Goal: Task Accomplishment & Management: Use online tool/utility

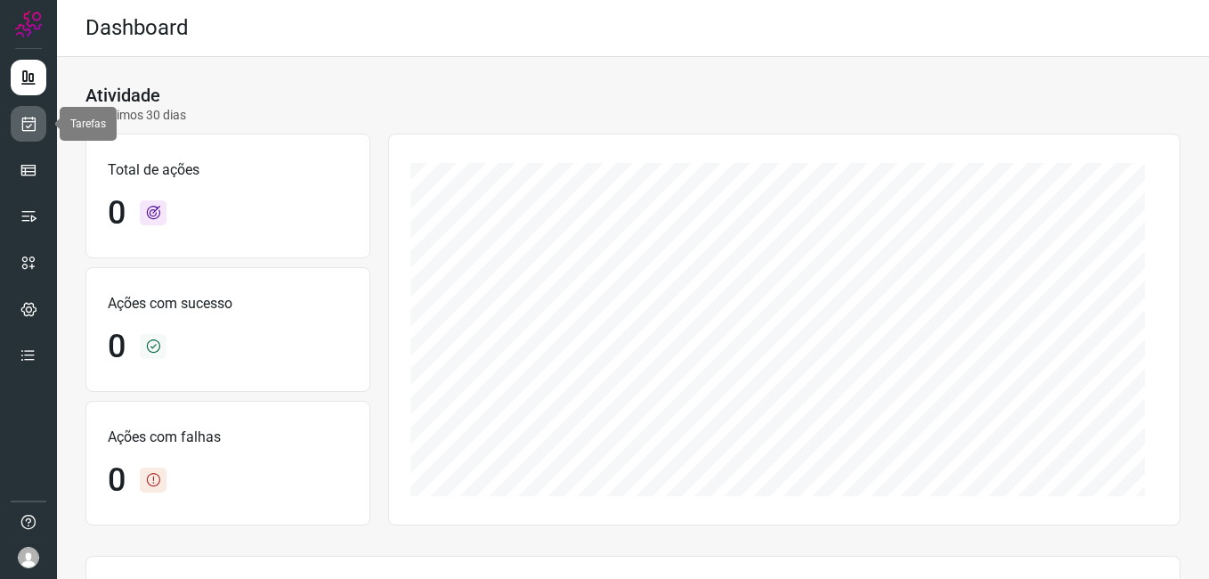
click at [25, 130] on icon at bounding box center [29, 124] width 19 height 18
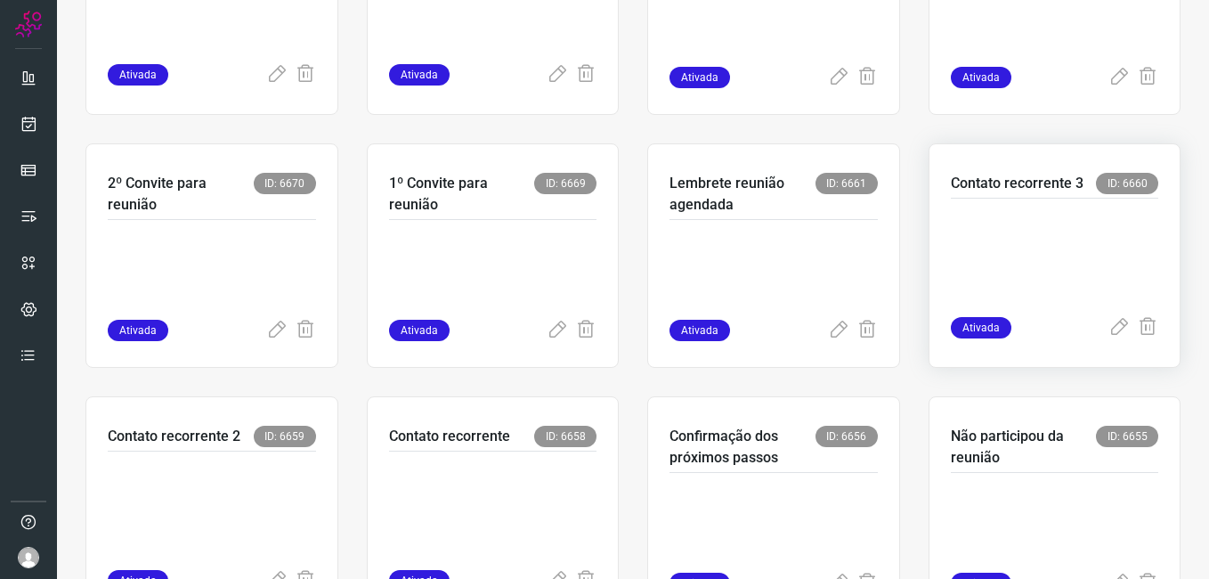
scroll to position [534, 0]
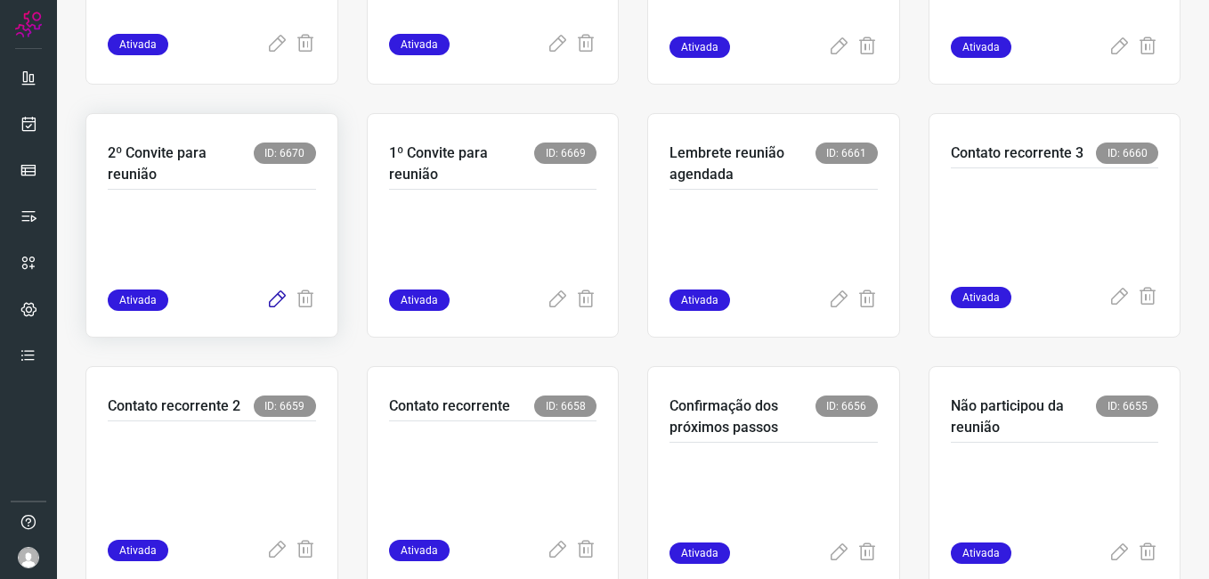
click at [270, 297] on icon at bounding box center [276, 299] width 21 height 21
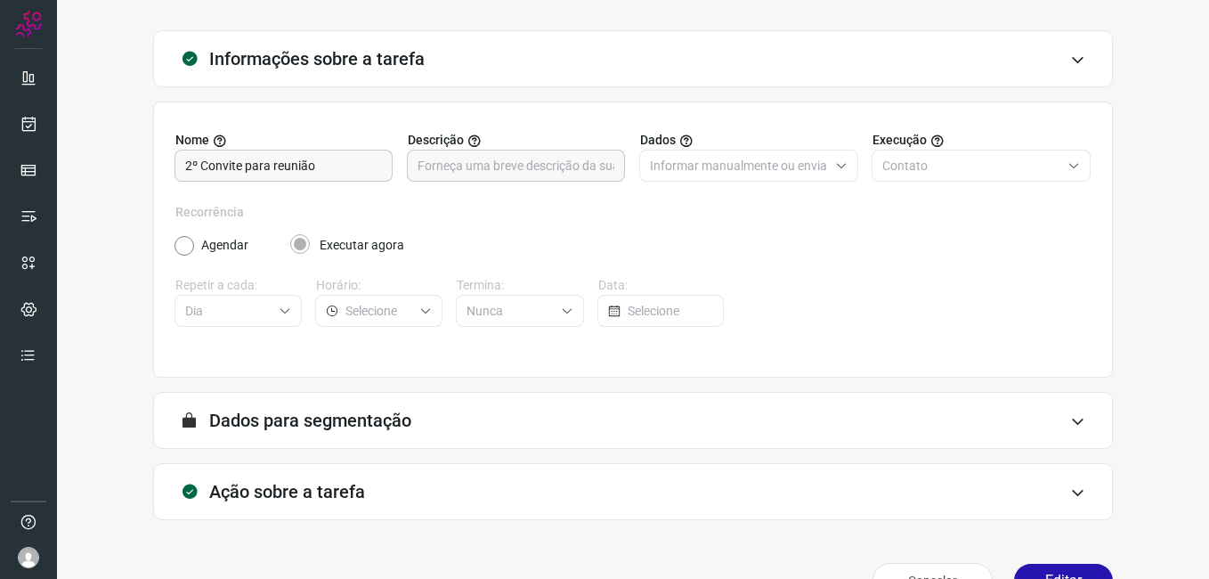
scroll to position [117, 0]
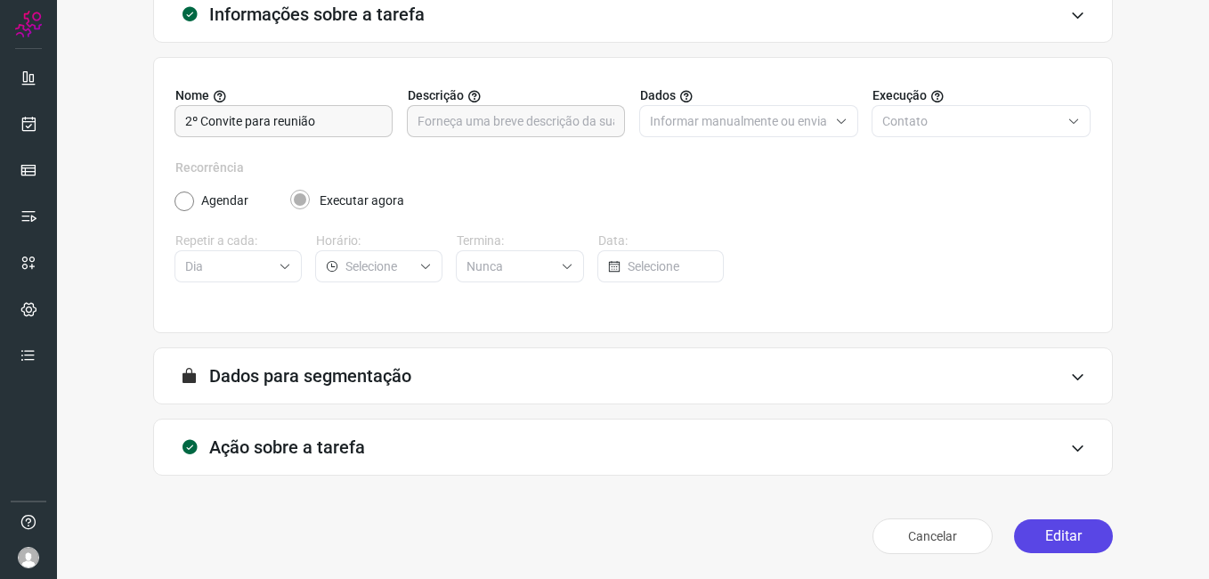
click at [1036, 545] on button "Editar" at bounding box center [1063, 536] width 99 height 34
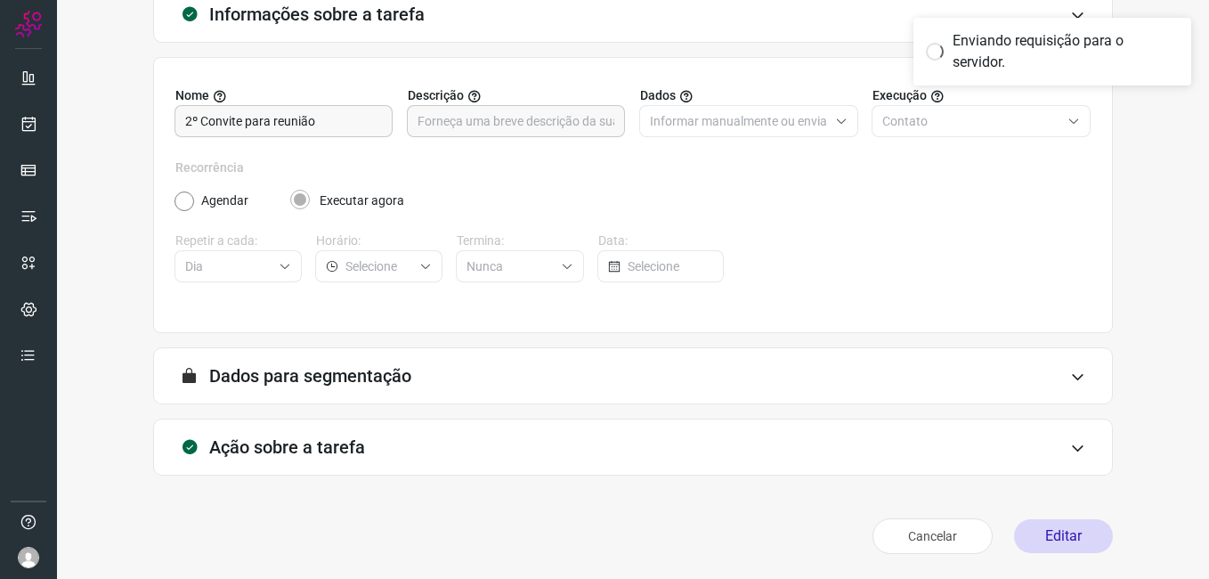
scroll to position [0, 0]
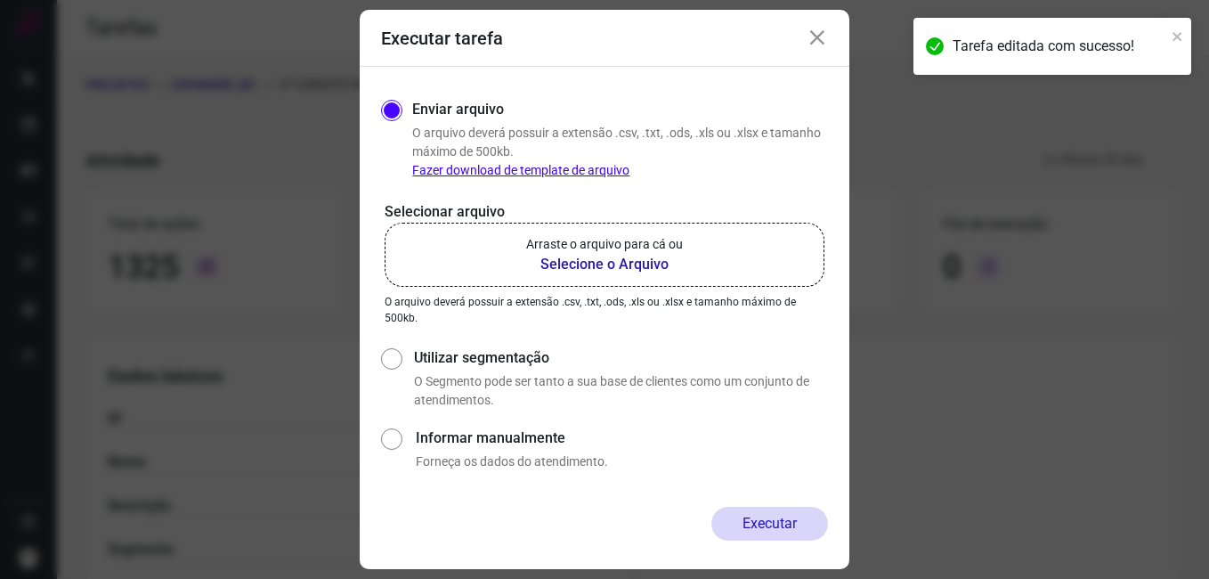
click at [567, 266] on b "Selecione o Arquivo" at bounding box center [604, 264] width 157 height 21
click at [0, 0] on input "Arraste o arquivo para cá ou Selecione o Arquivo" at bounding box center [0, 0] width 0 height 0
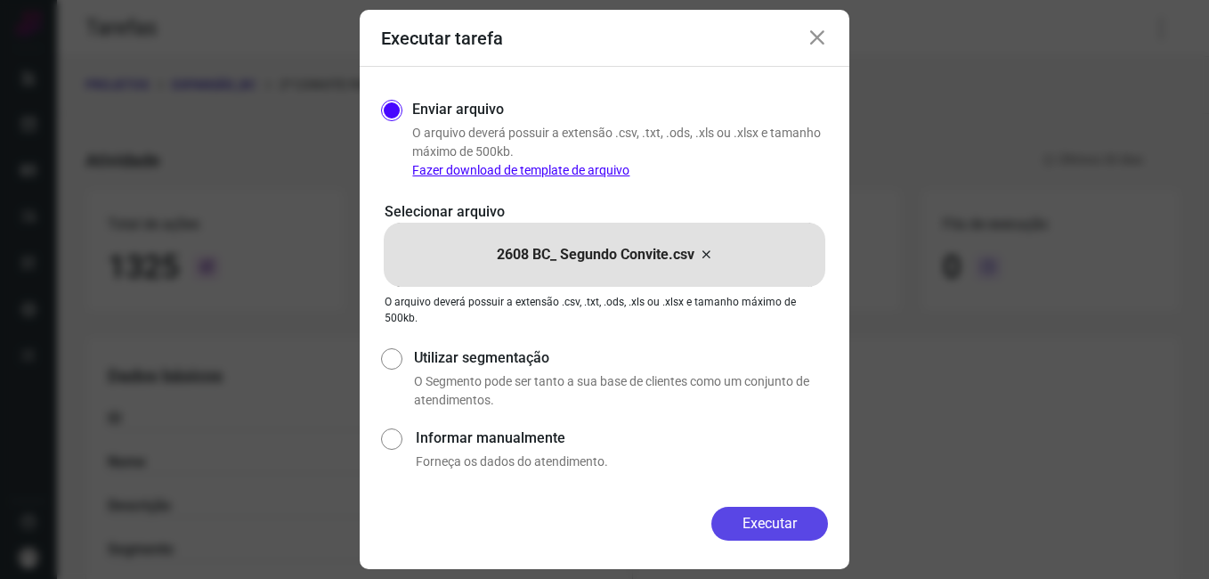
click at [729, 533] on button "Executar" at bounding box center [770, 524] width 117 height 34
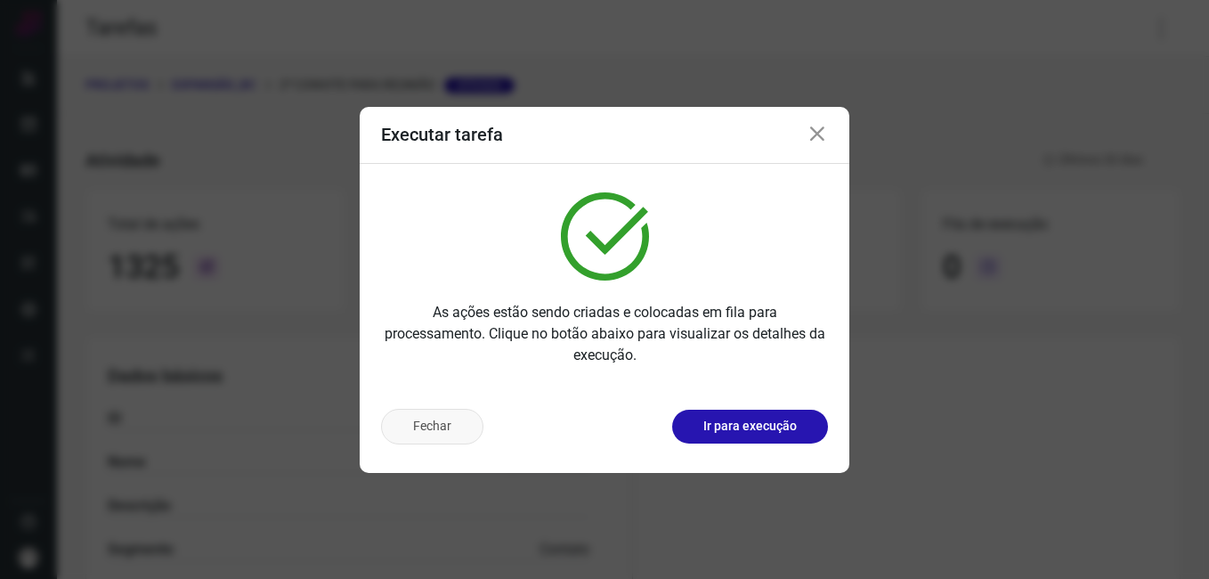
click at [445, 409] on button "Fechar" at bounding box center [432, 427] width 102 height 36
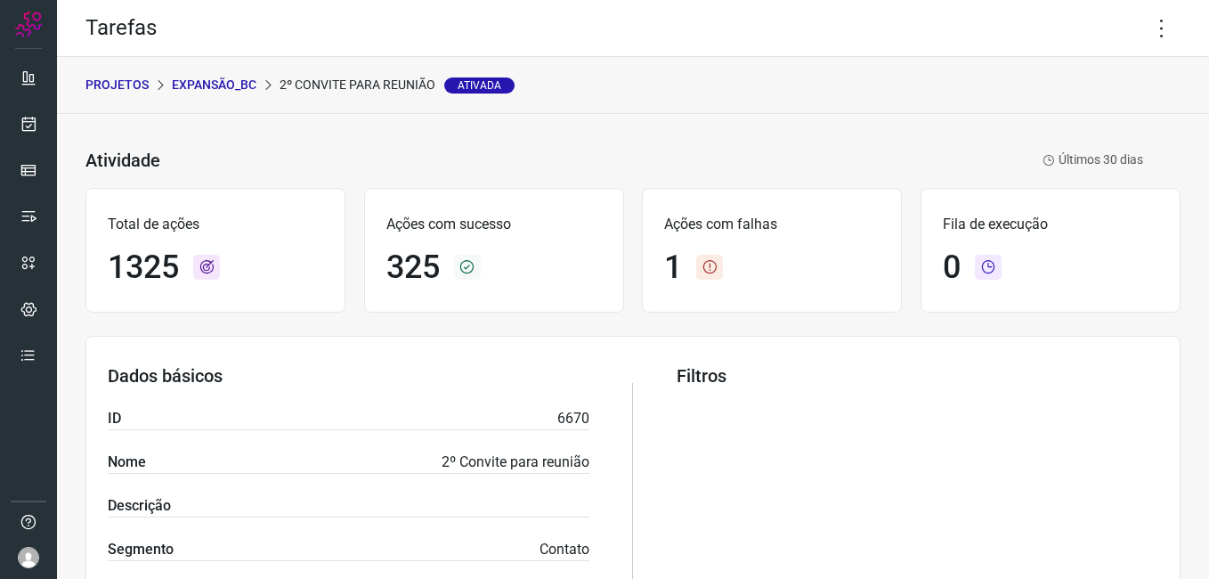
click at [224, 85] on p "Expansão_BC" at bounding box center [214, 85] width 85 height 19
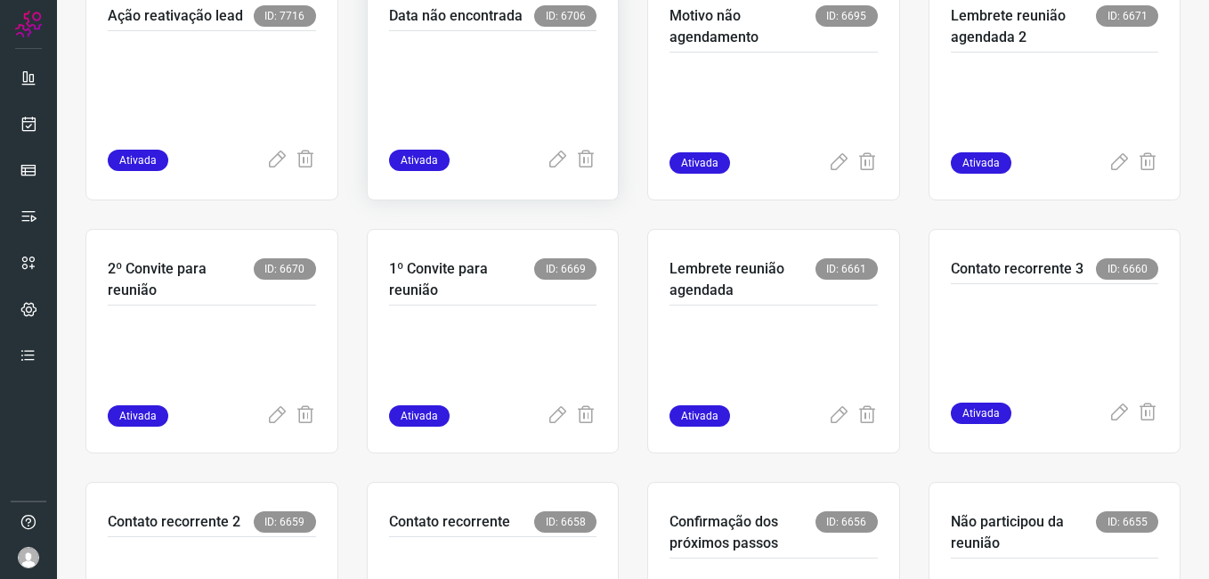
scroll to position [445, 0]
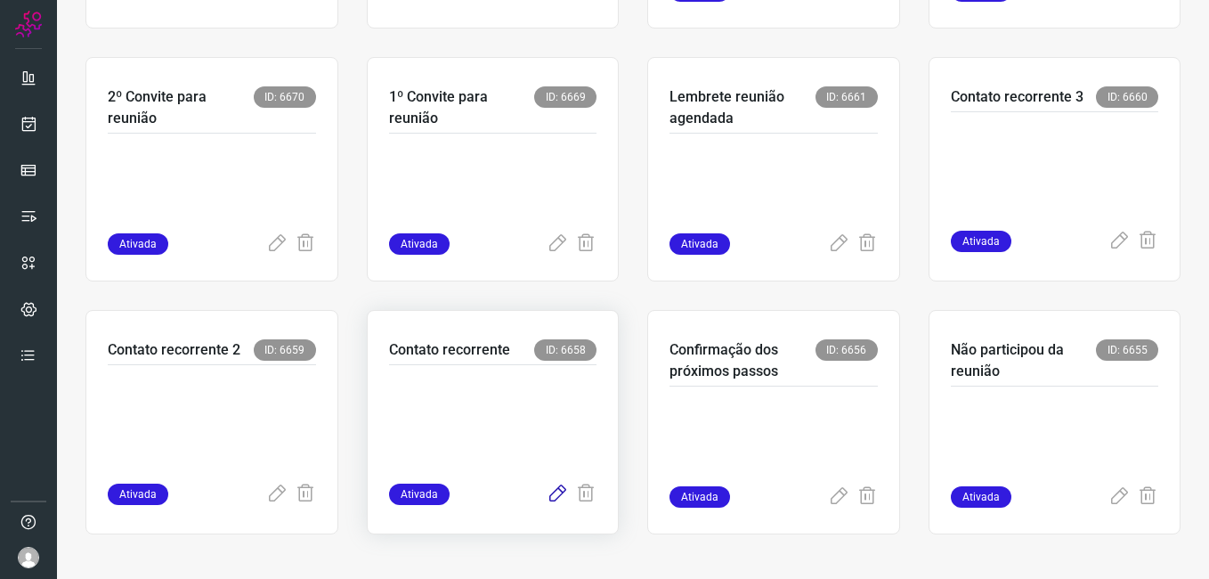
click at [547, 487] on icon at bounding box center [557, 494] width 21 height 21
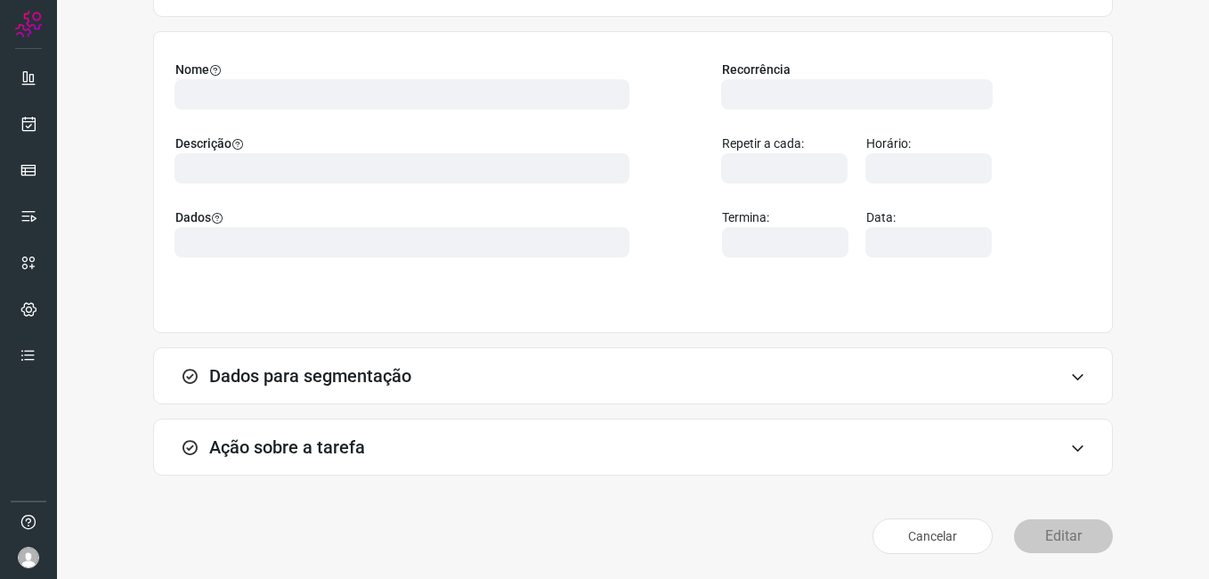
scroll to position [117, 0]
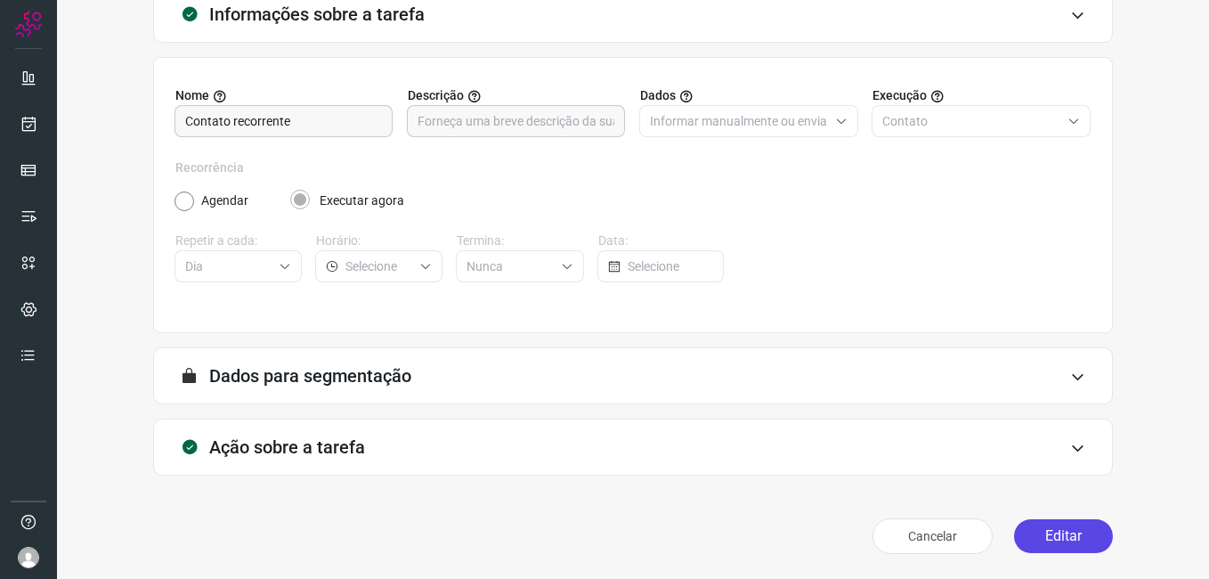
click at [1043, 532] on button "Editar" at bounding box center [1063, 536] width 99 height 34
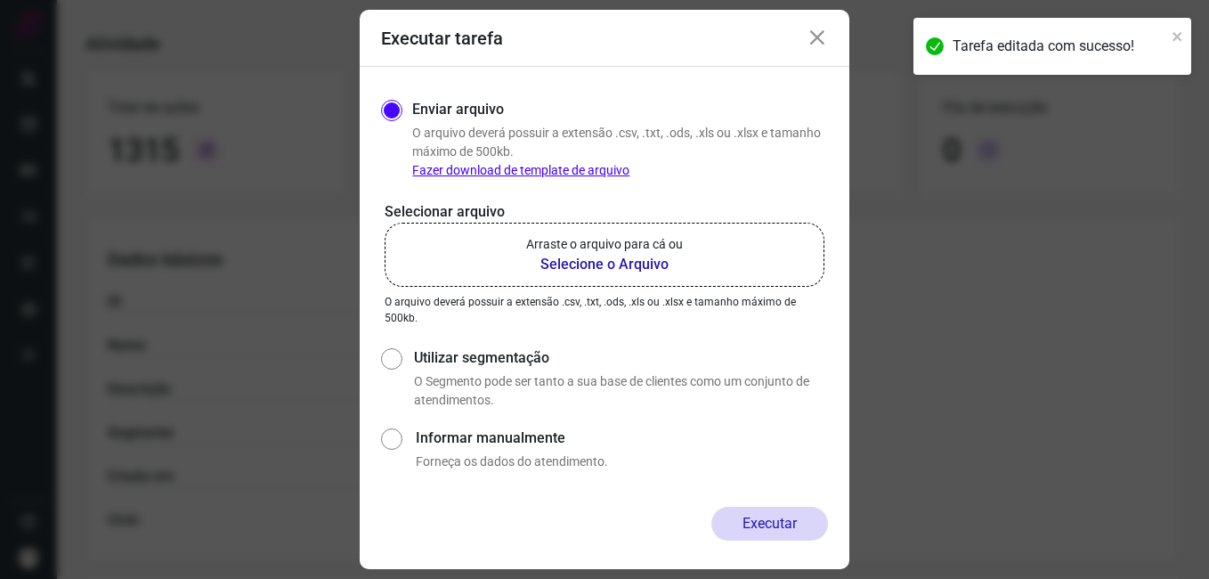
click at [644, 267] on b "Selecione o Arquivo" at bounding box center [604, 264] width 157 height 21
click at [0, 0] on input "Arraste o arquivo para cá ou Selecione o Arquivo" at bounding box center [0, 0] width 0 height 0
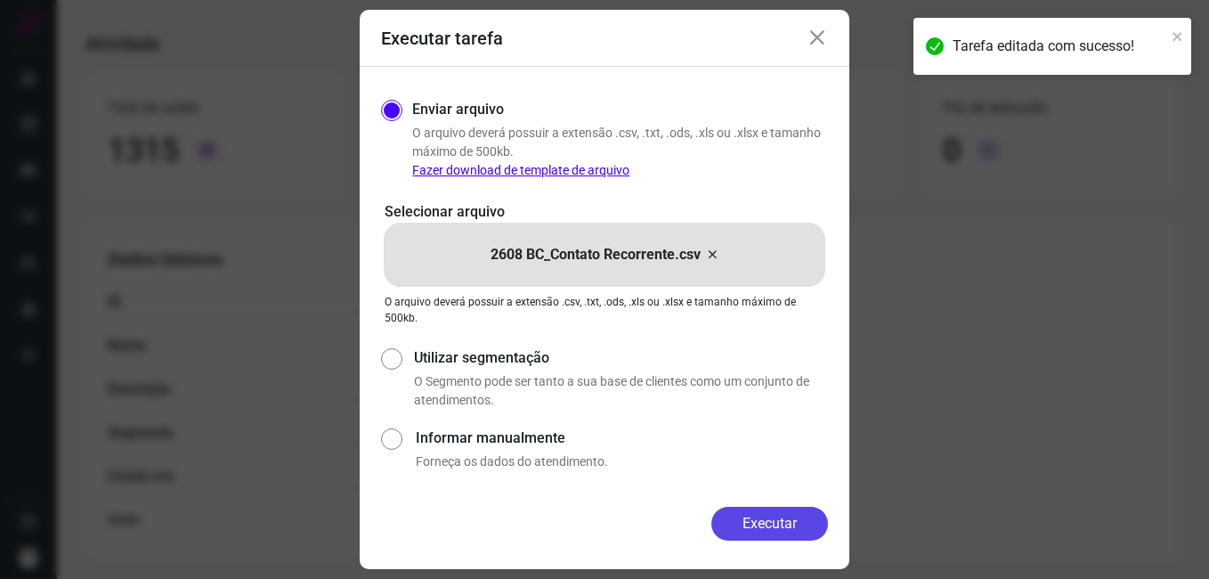
click at [752, 514] on button "Executar" at bounding box center [770, 524] width 117 height 34
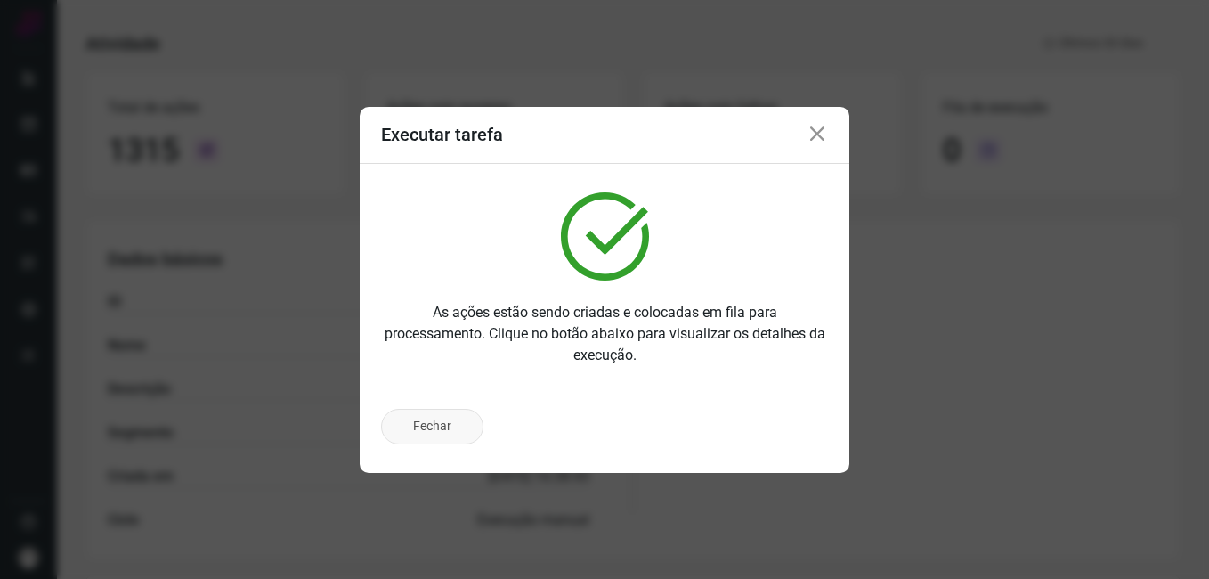
click at [459, 418] on button "Fechar" at bounding box center [432, 427] width 102 height 36
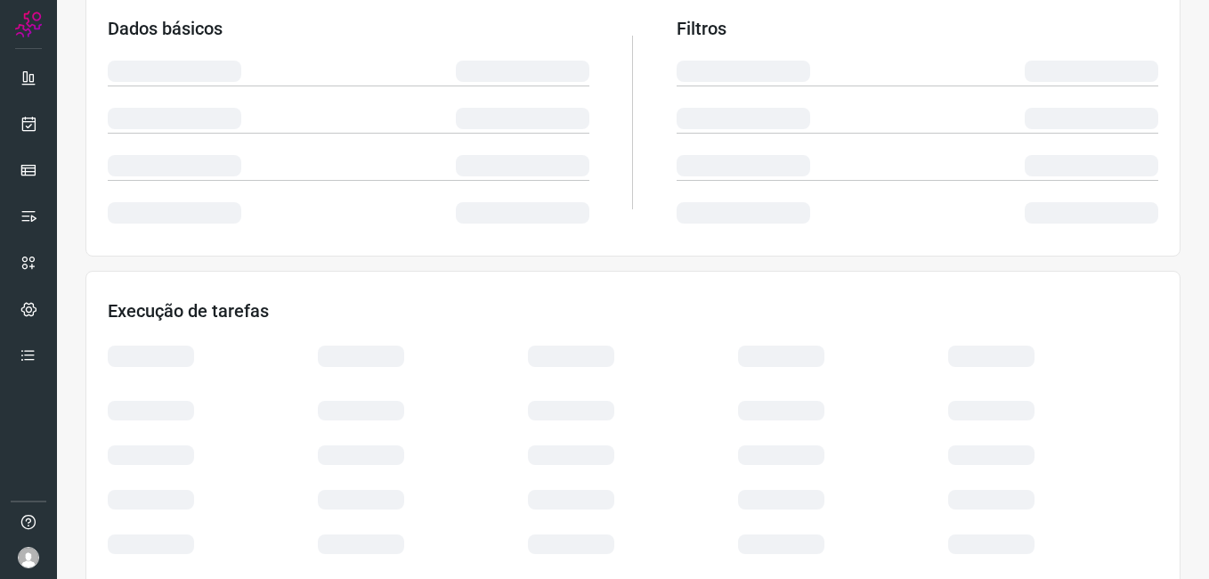
scroll to position [373, 0]
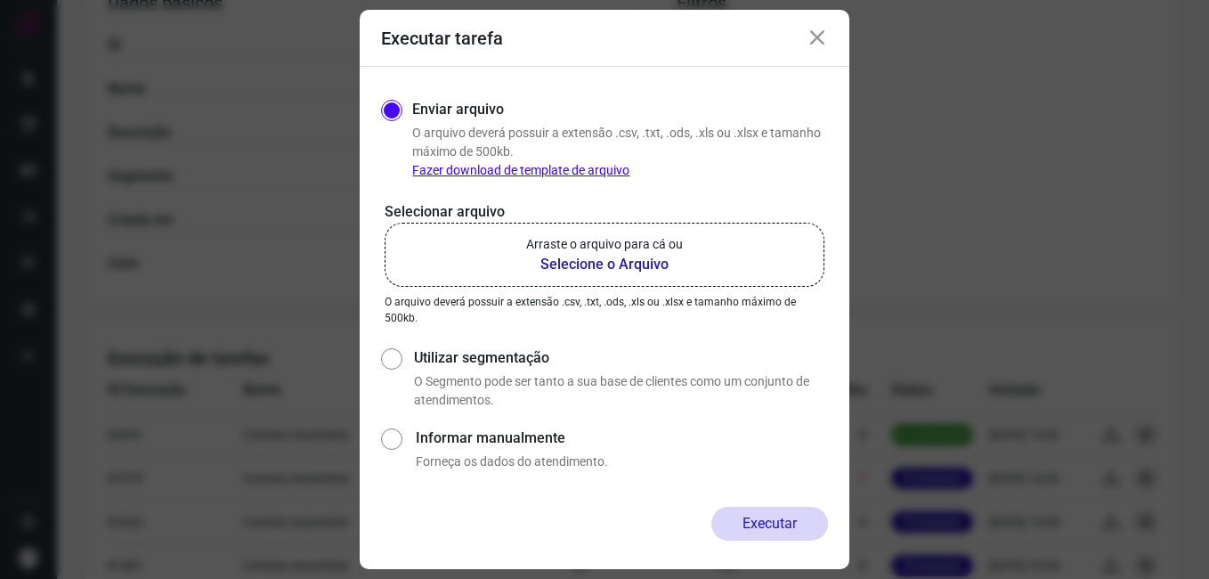
click at [815, 29] on icon at bounding box center [817, 38] width 21 height 21
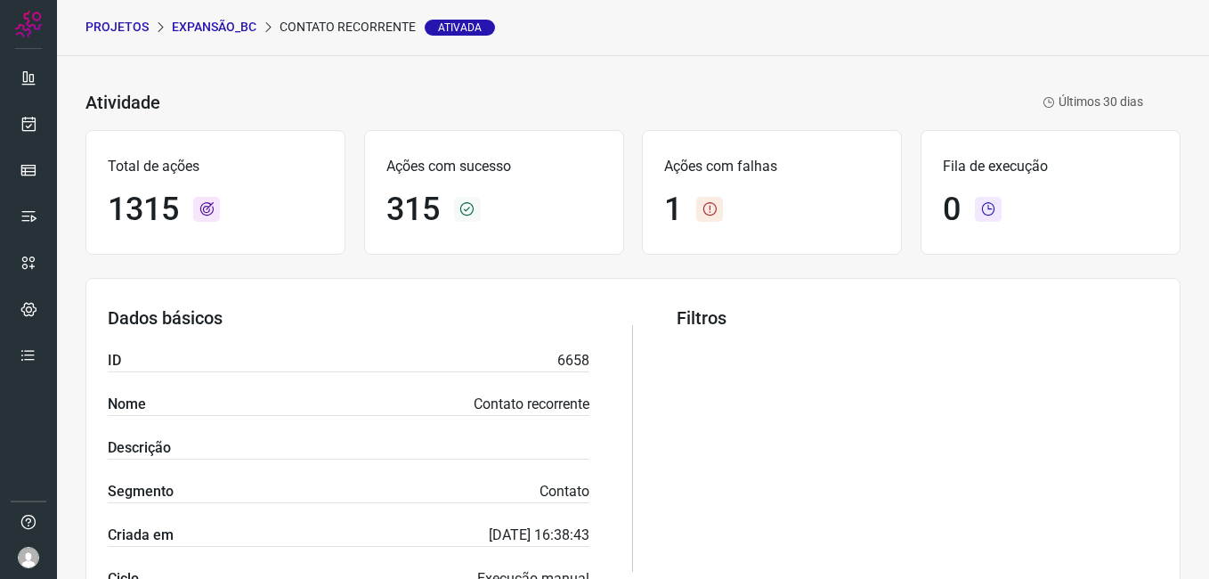
scroll to position [0, 0]
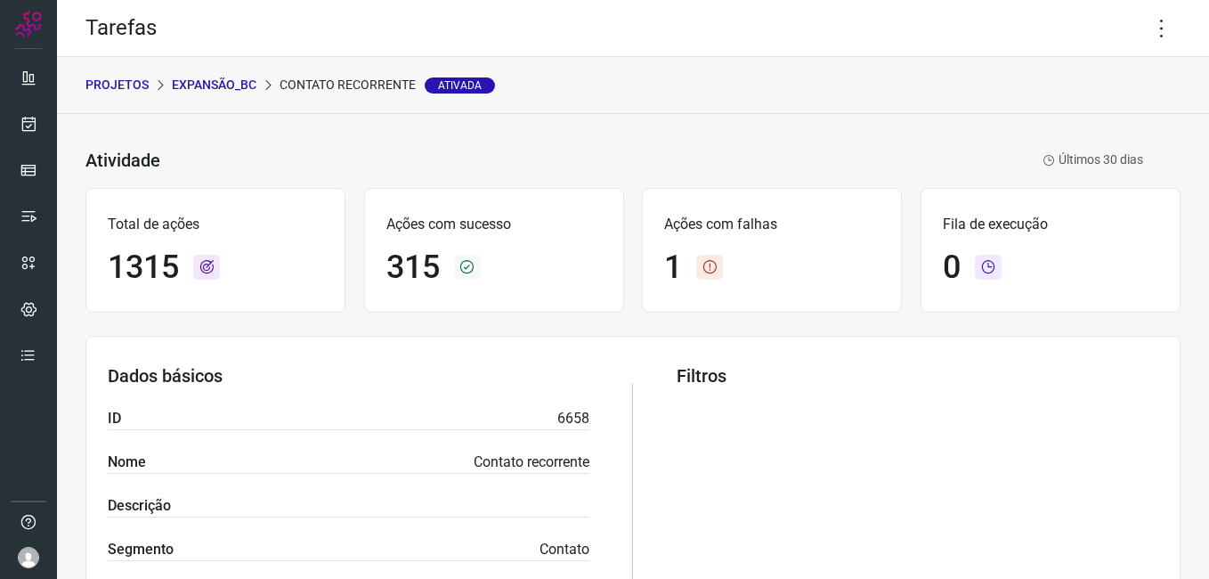
drag, startPoint x: 640, startPoint y: 160, endPoint x: 611, endPoint y: 141, distance: 35.3
click at [640, 160] on div "Atividade Contato recorrente Ativada Últimos 30 dias" at bounding box center [614, 161] width 1058 height 26
click at [222, 81] on p "Expansão_BC" at bounding box center [214, 85] width 85 height 19
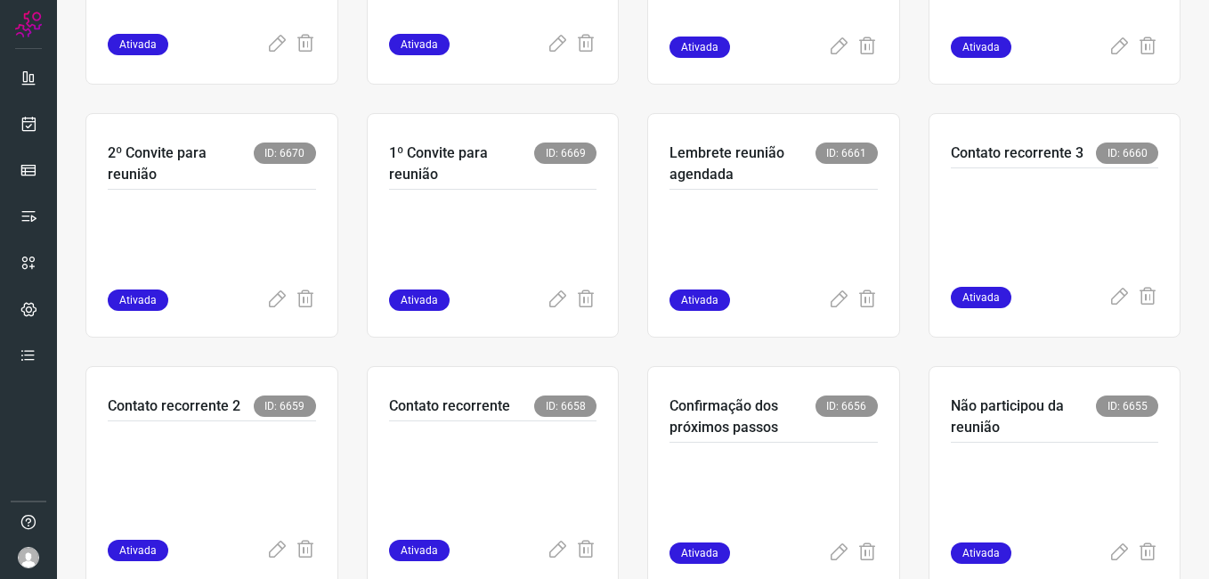
scroll to position [590, 0]
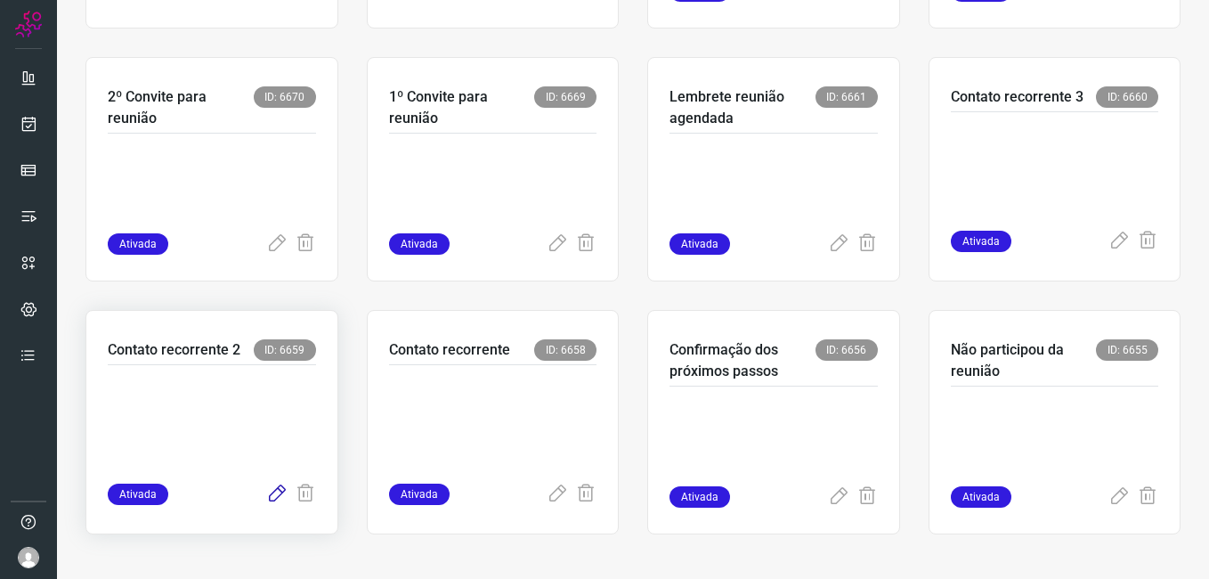
click at [266, 495] on icon at bounding box center [276, 494] width 21 height 21
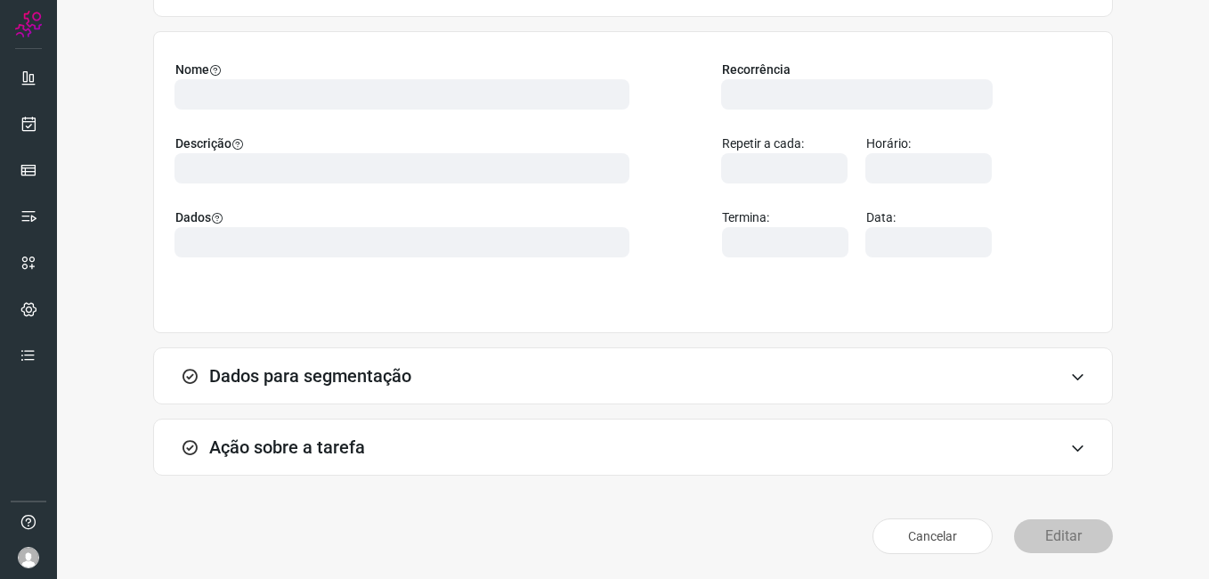
scroll to position [117, 0]
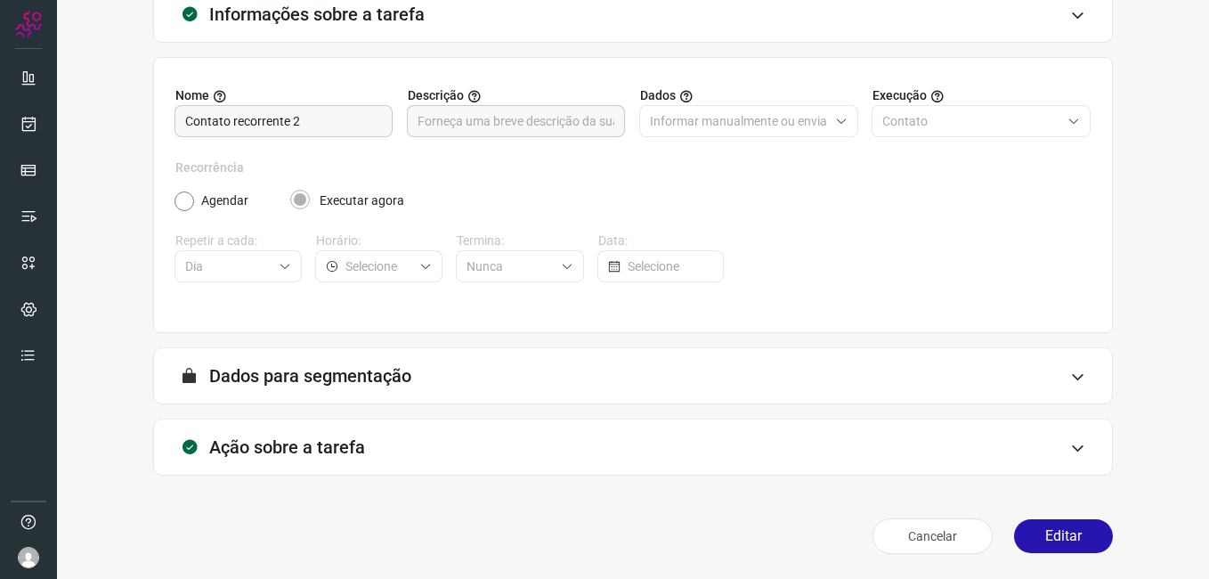
click at [1039, 531] on button "Editar" at bounding box center [1063, 536] width 99 height 34
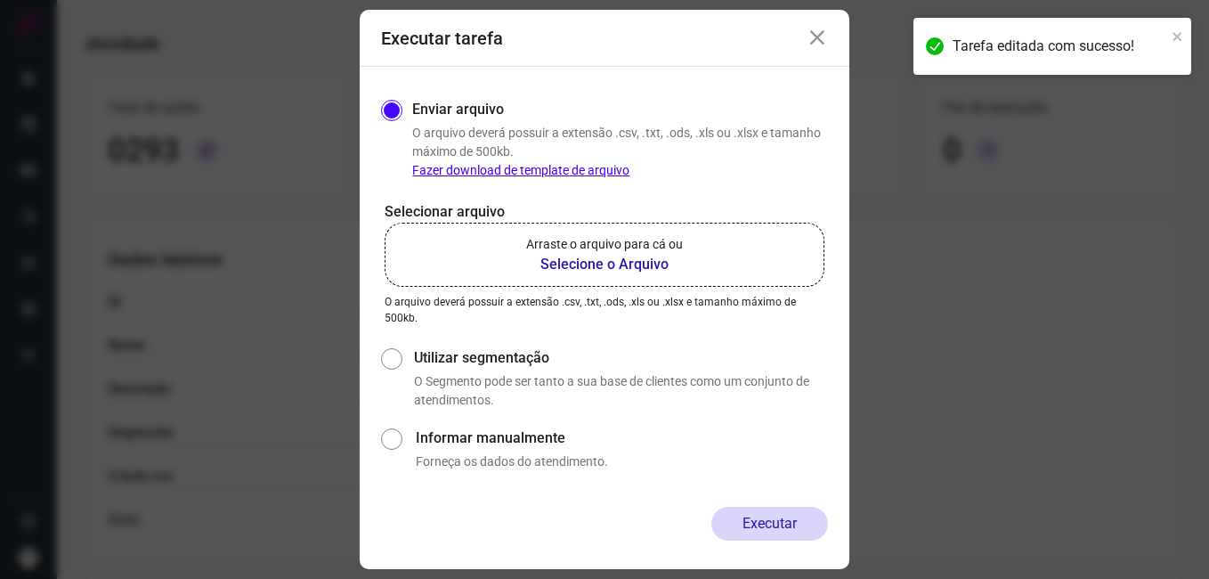
click at [589, 260] on b "Selecione o Arquivo" at bounding box center [604, 264] width 157 height 21
click at [0, 0] on input "Arraste o arquivo para cá ou Selecione o Arquivo" at bounding box center [0, 0] width 0 height 0
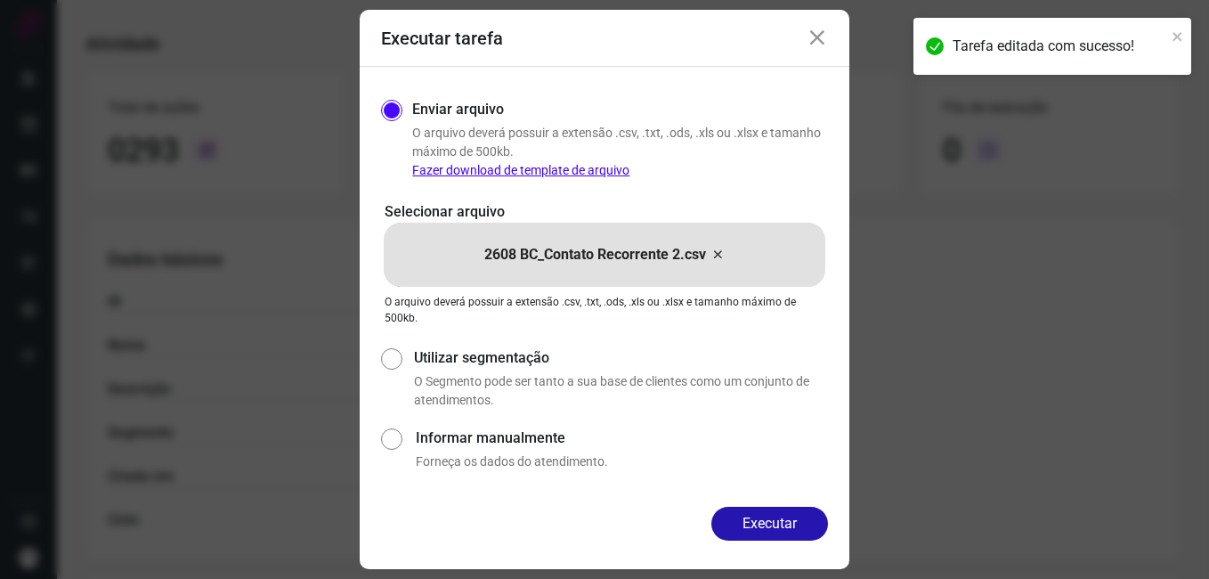
click at [693, 447] on label "Informar manualmente" at bounding box center [622, 437] width 412 height 21
click at [402, 447] on input "Informar manualmente" at bounding box center [391, 447] width 20 height 47
radio input "true"
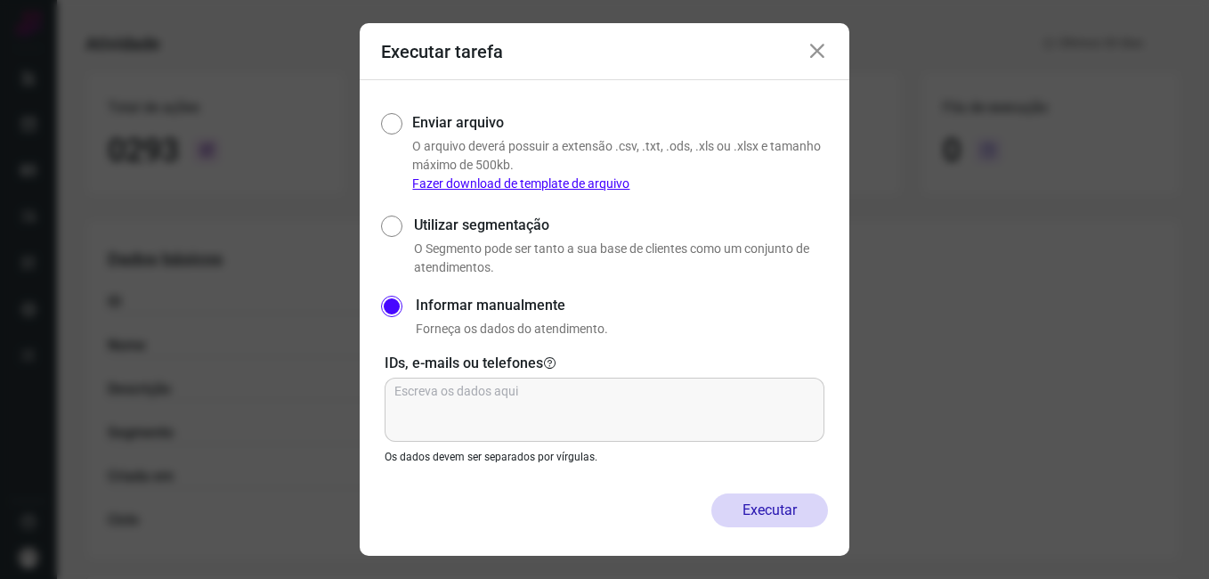
click at [811, 47] on icon at bounding box center [817, 51] width 21 height 21
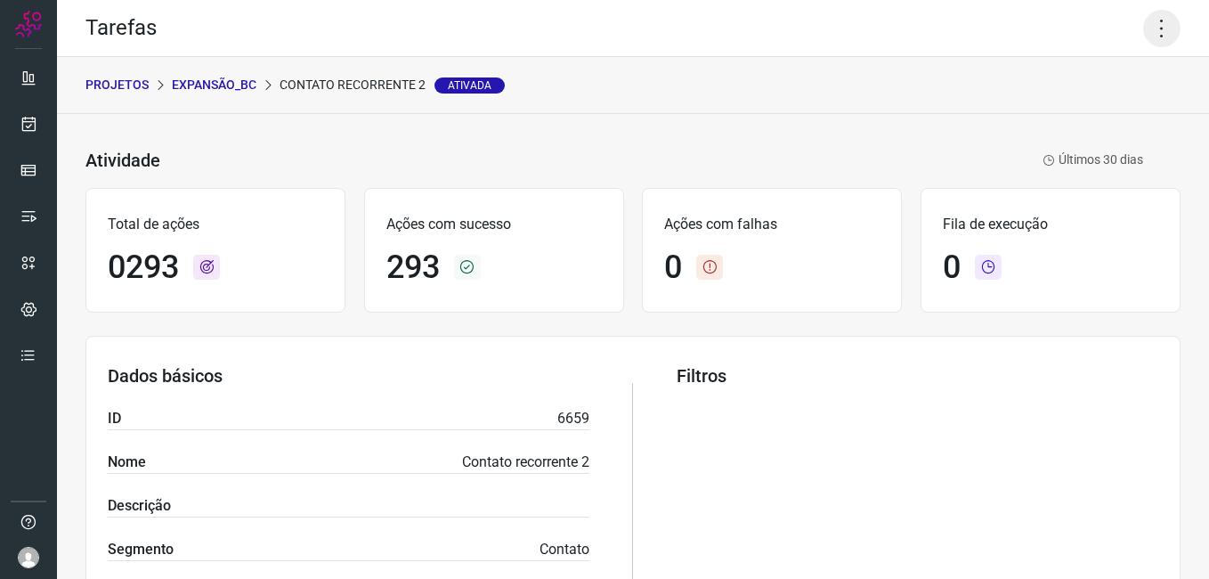
click at [1143, 29] on icon at bounding box center [1161, 28] width 37 height 37
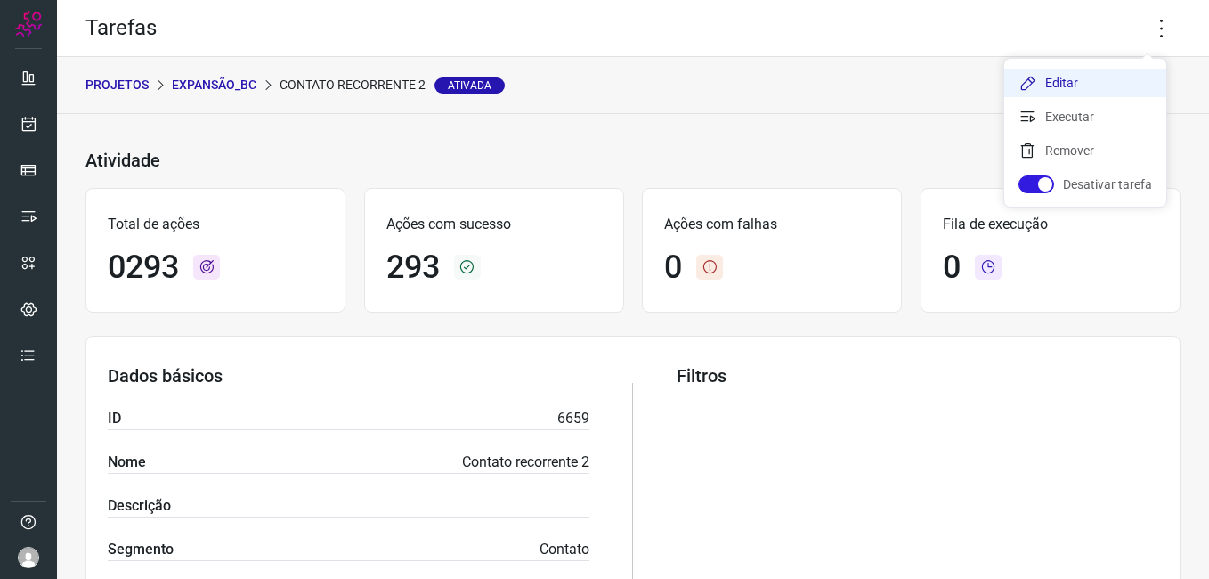
click at [1040, 86] on li "Editar" at bounding box center [1086, 83] width 162 height 28
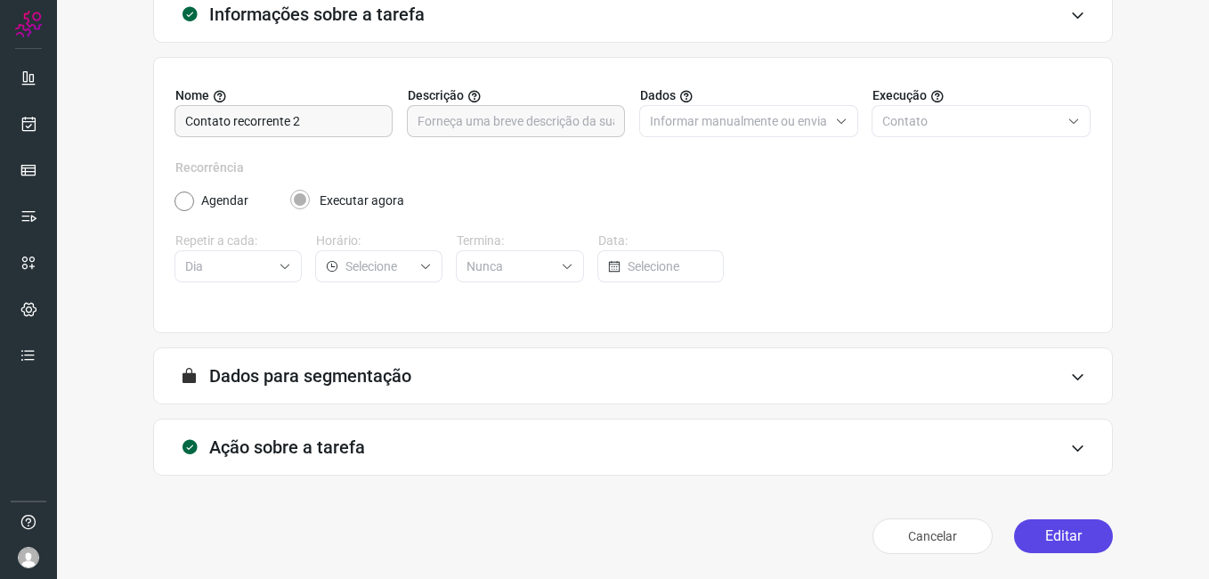
scroll to position [117, 0]
click at [1040, 538] on button "Editar" at bounding box center [1063, 536] width 99 height 34
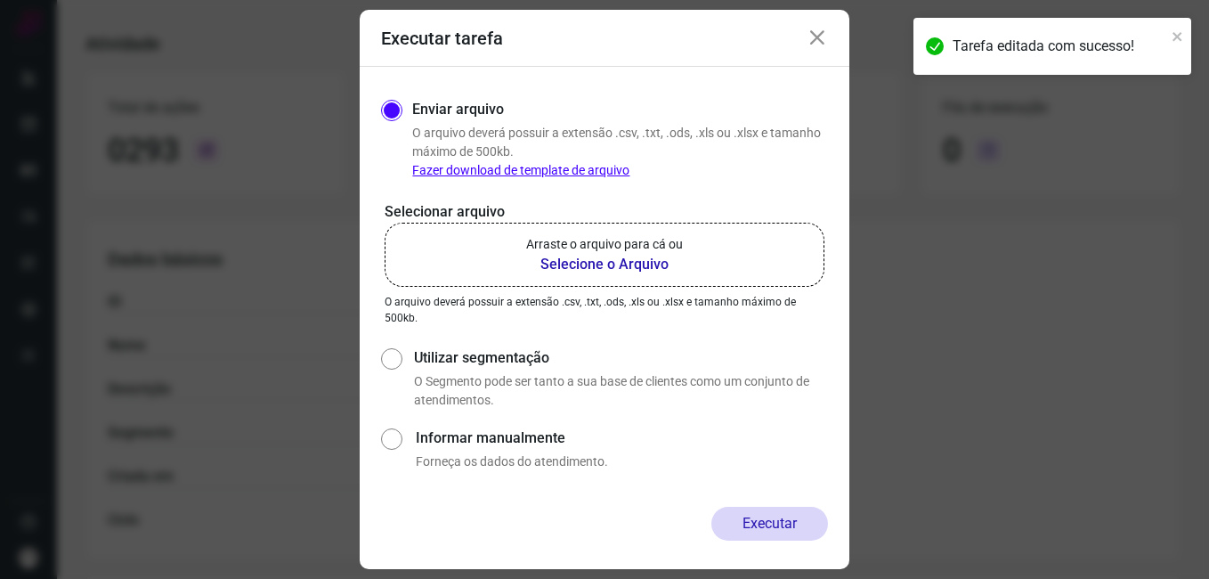
click at [608, 267] on b "Selecione o Arquivo" at bounding box center [604, 264] width 157 height 21
click at [0, 0] on input "Arraste o arquivo para cá ou Selecione o Arquivo" at bounding box center [0, 0] width 0 height 0
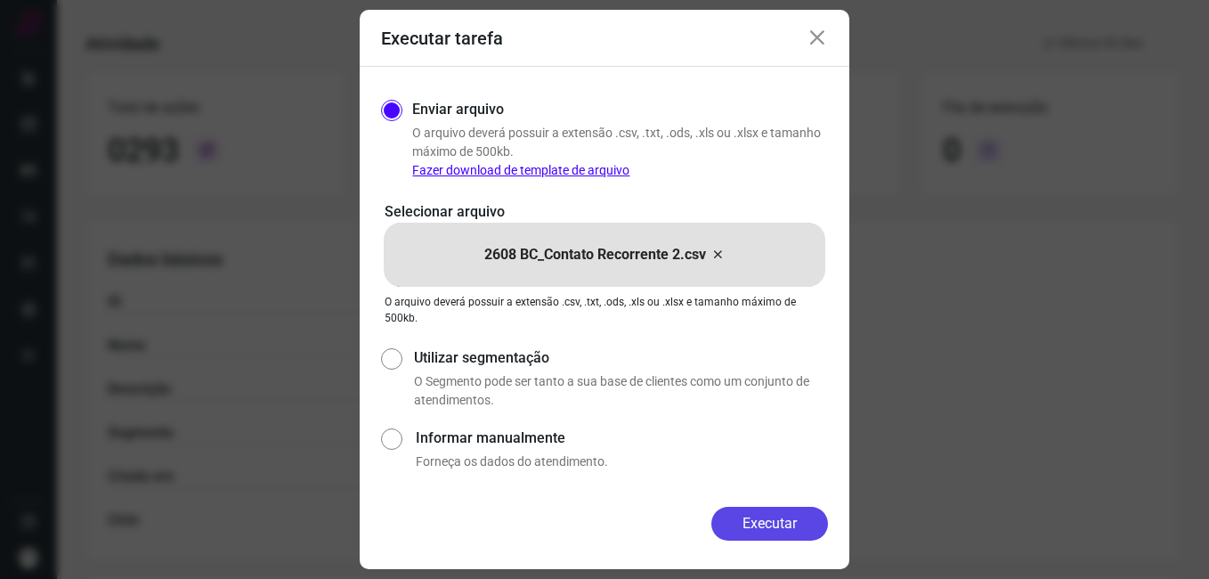
click at [725, 526] on button "Executar" at bounding box center [770, 524] width 117 height 34
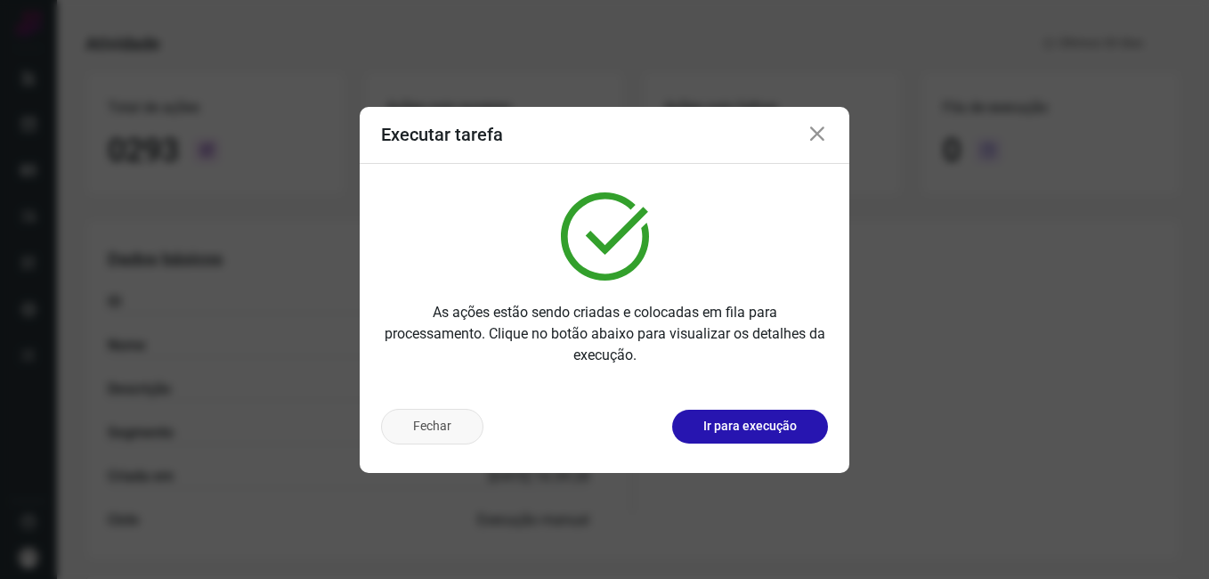
click at [442, 430] on button "Fechar" at bounding box center [432, 427] width 102 height 36
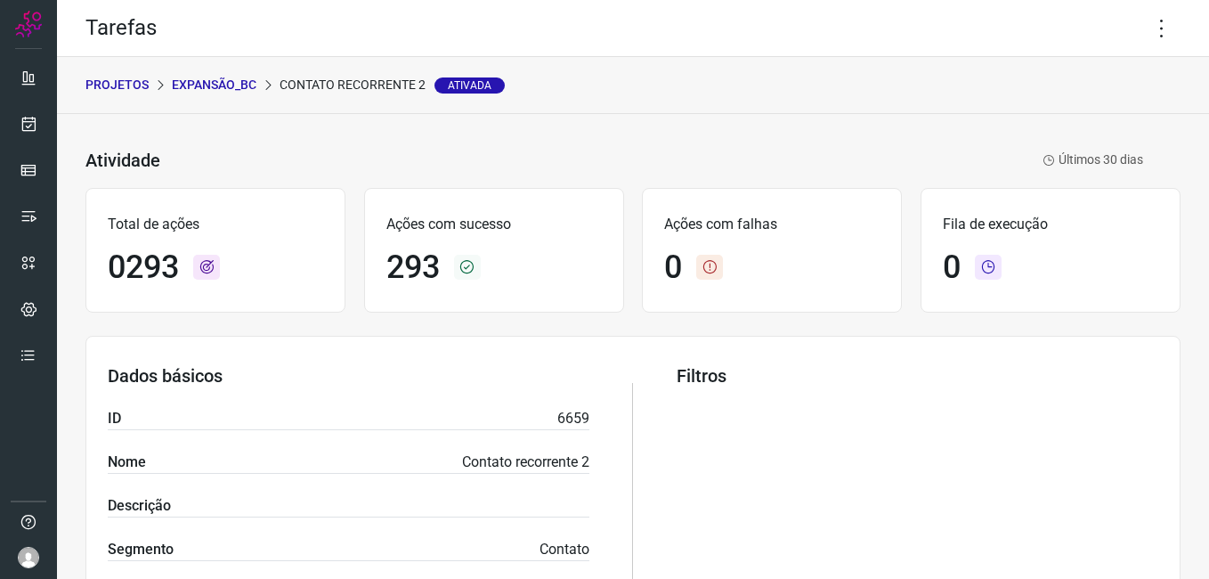
click at [232, 85] on p "Expansão_BC" at bounding box center [214, 85] width 85 height 19
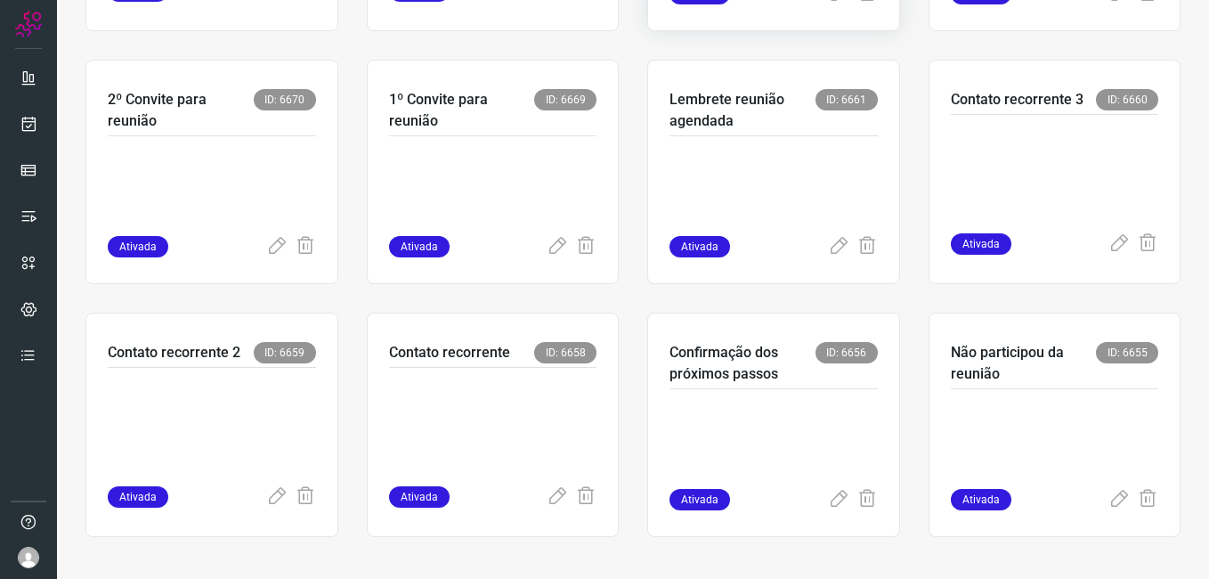
scroll to position [590, 0]
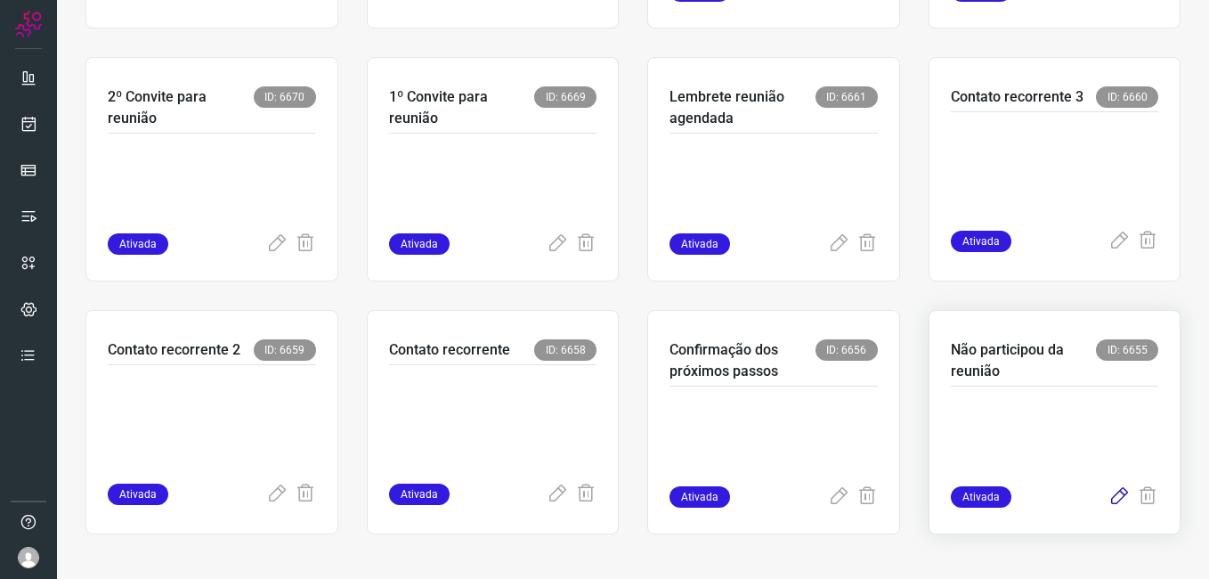
click at [1115, 495] on icon at bounding box center [1119, 496] width 21 height 21
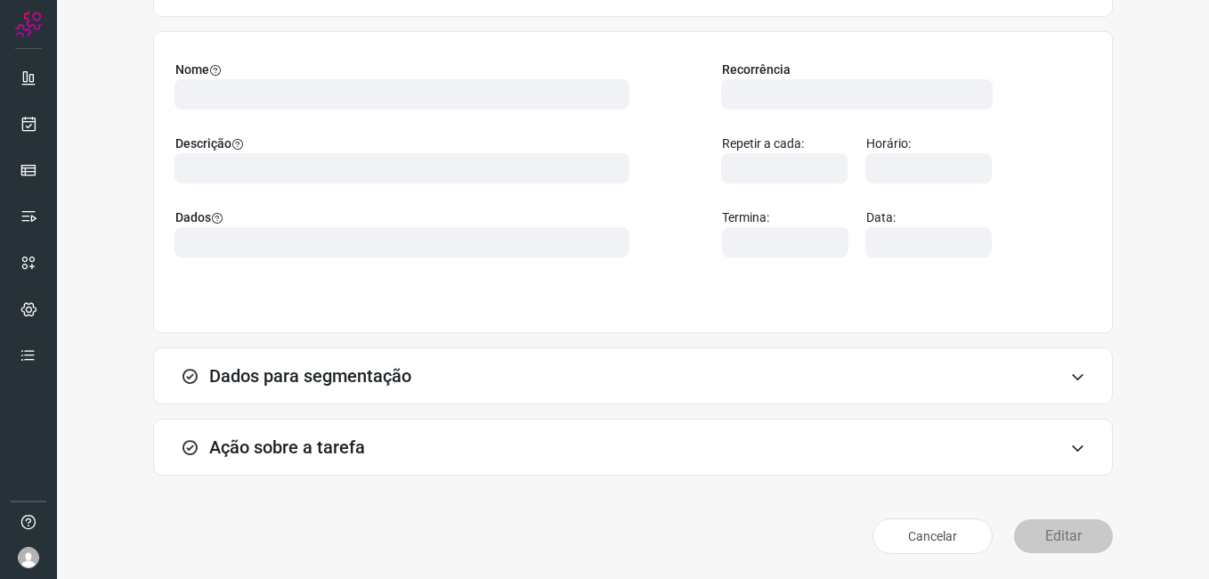
scroll to position [117, 0]
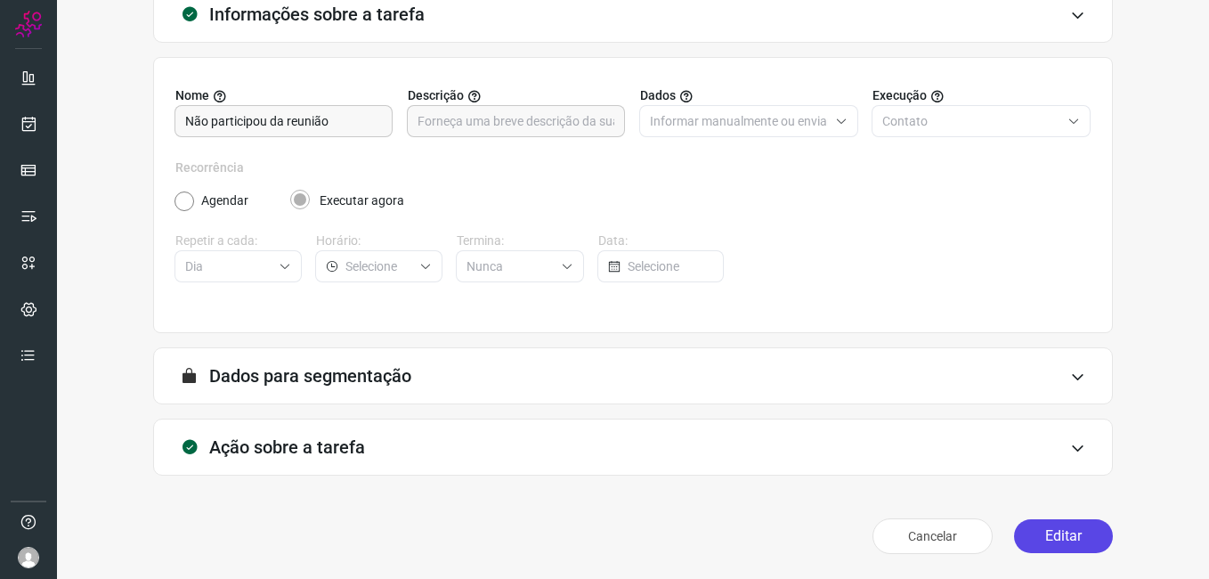
click at [1063, 540] on button "Editar" at bounding box center [1063, 536] width 99 height 34
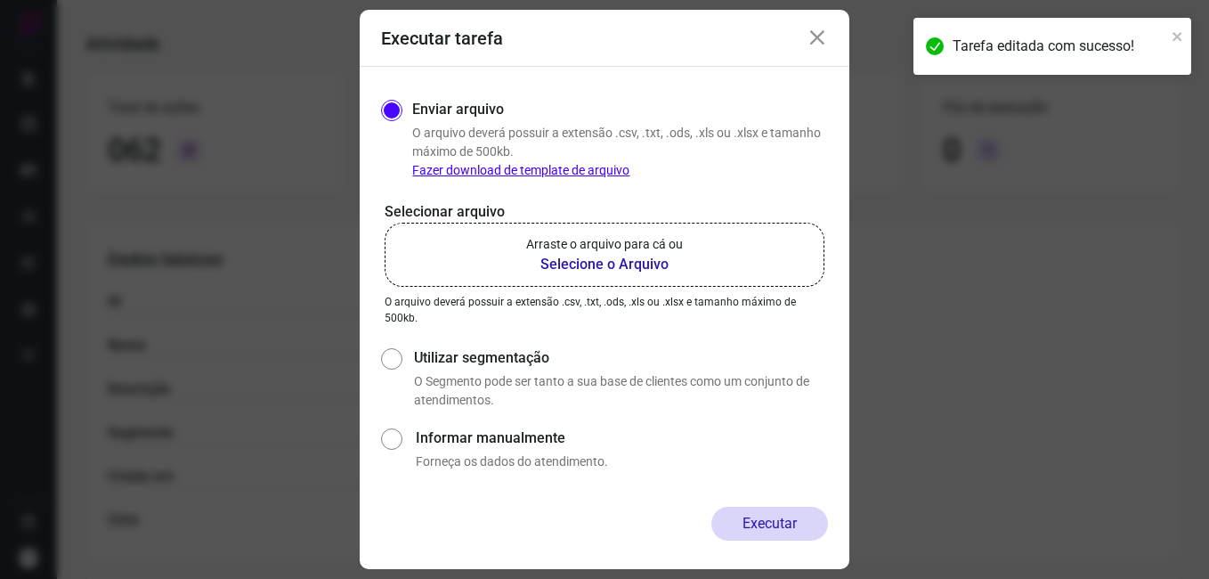
click at [619, 254] on b "Selecione o Arquivo" at bounding box center [604, 264] width 157 height 21
click at [0, 0] on input "Arraste o arquivo para cá ou Selecione o Arquivo" at bounding box center [0, 0] width 0 height 0
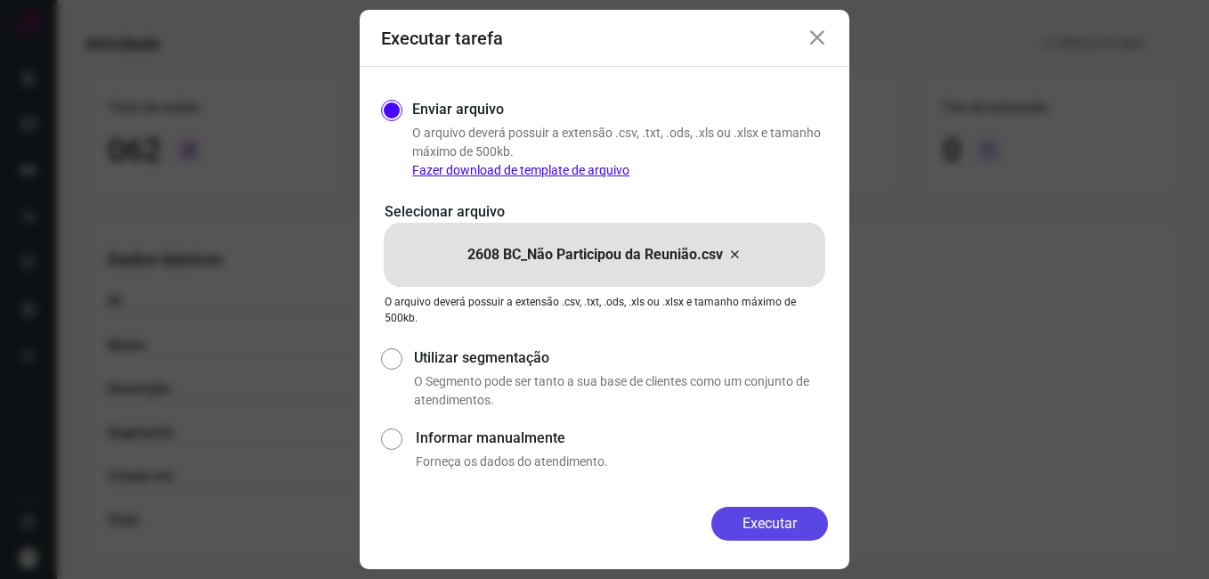
click at [720, 533] on button "Executar" at bounding box center [770, 524] width 117 height 34
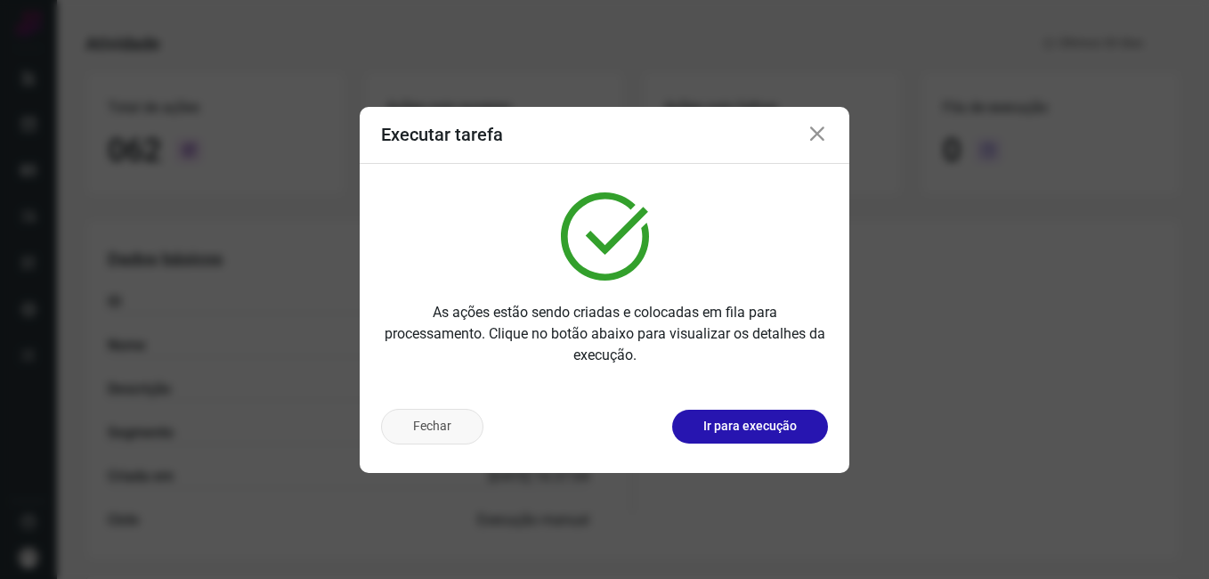
click at [473, 435] on button "Fechar" at bounding box center [432, 427] width 102 height 36
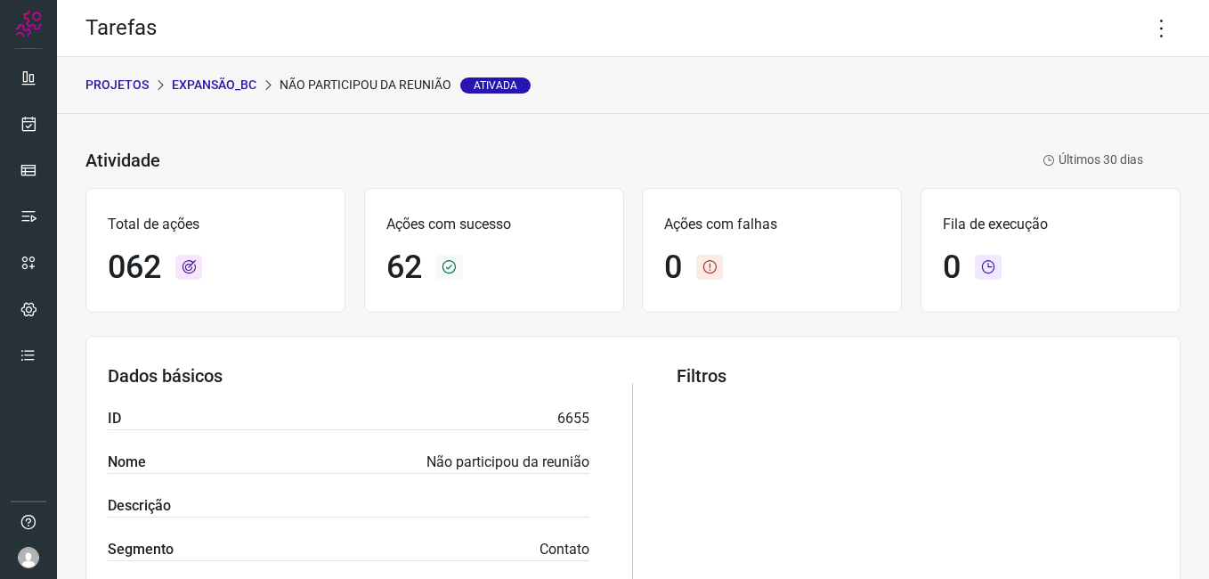
click at [229, 89] on p "Expansão_BC" at bounding box center [214, 85] width 85 height 19
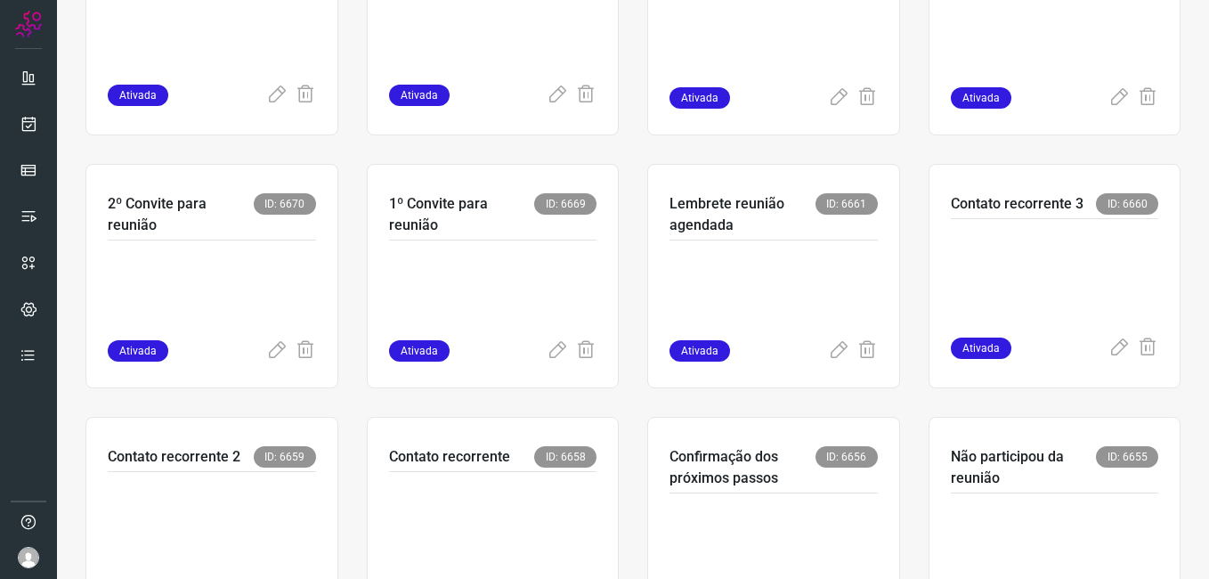
scroll to position [590, 0]
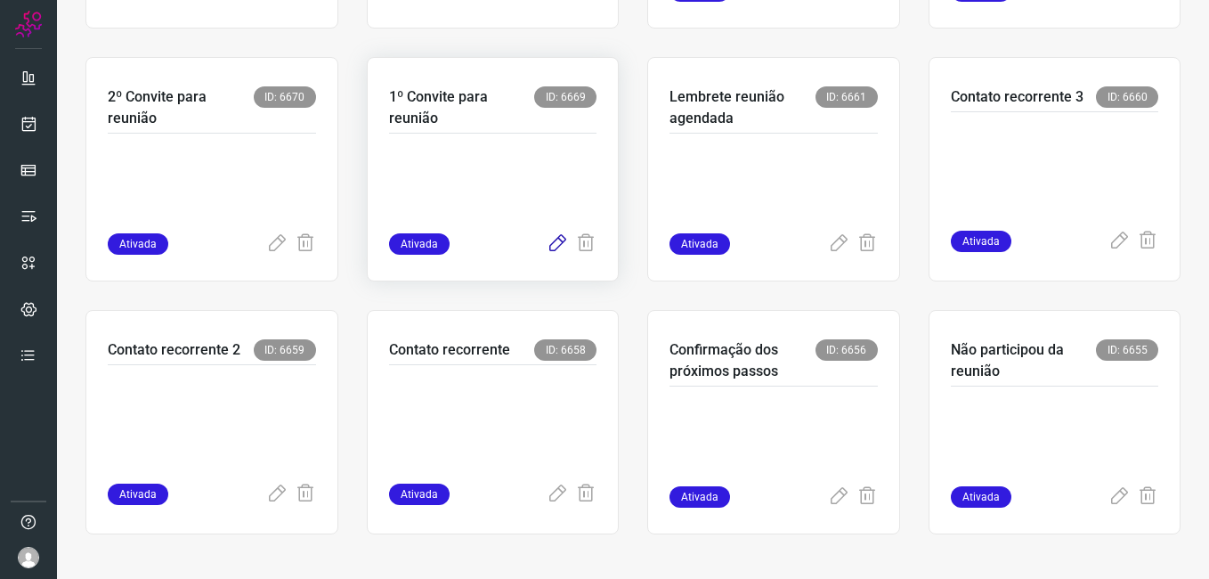
click at [547, 242] on icon at bounding box center [557, 243] width 21 height 21
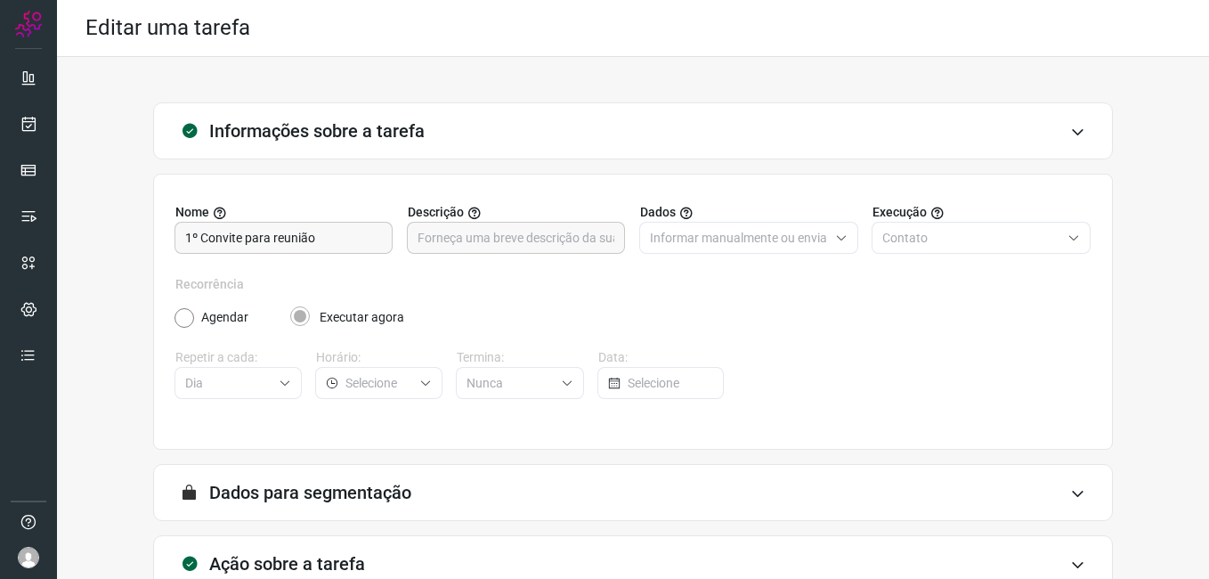
scroll to position [117, 0]
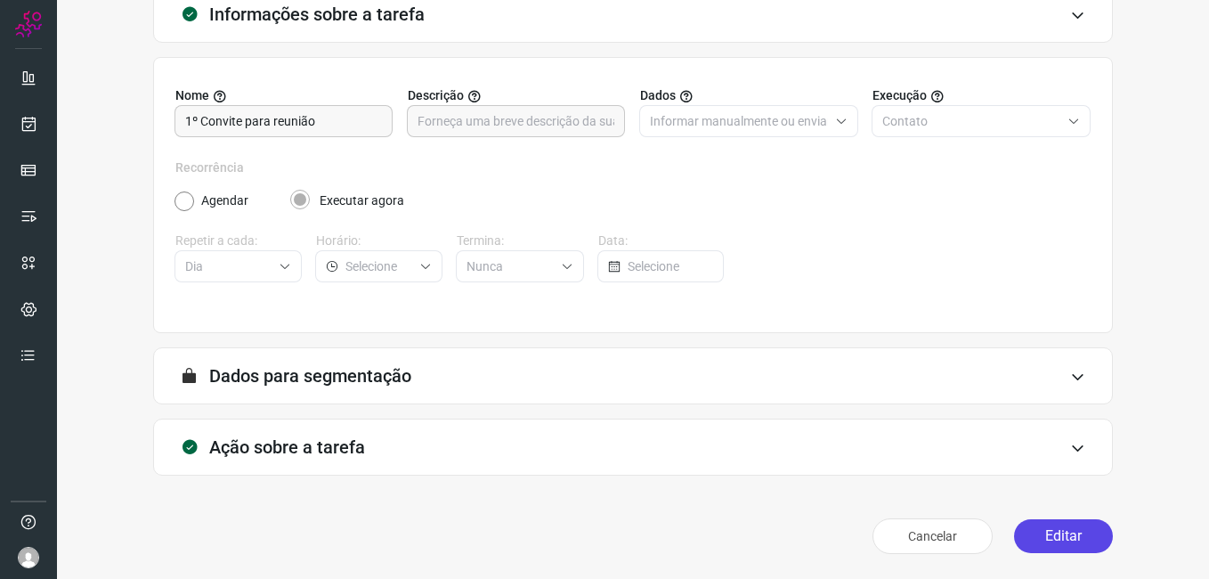
click at [1033, 532] on button "Editar" at bounding box center [1063, 536] width 99 height 34
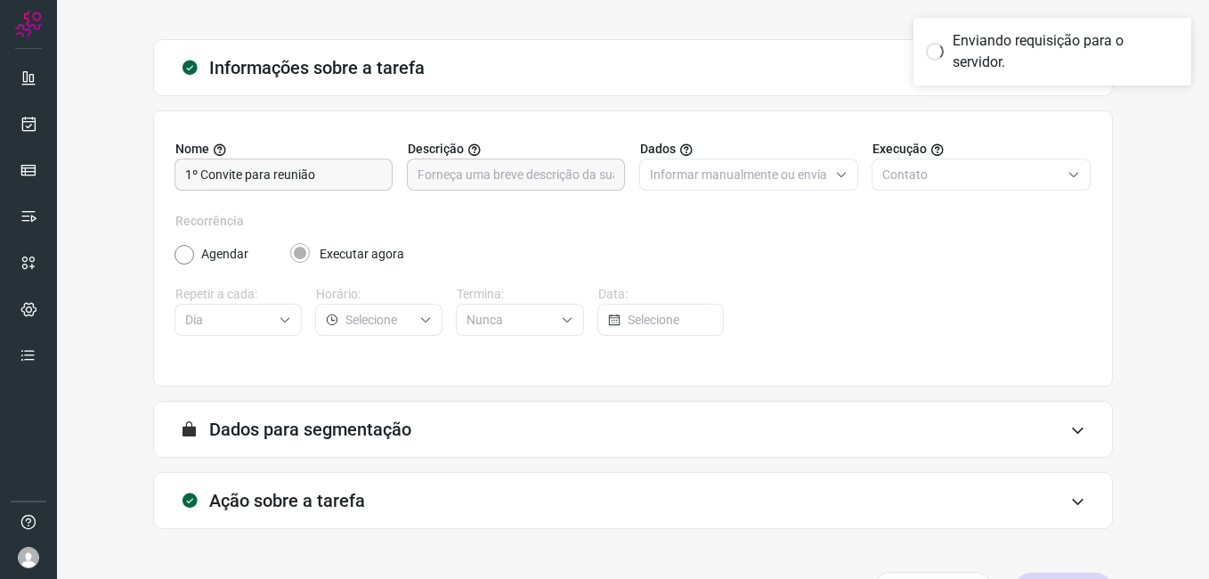
scroll to position [0, 0]
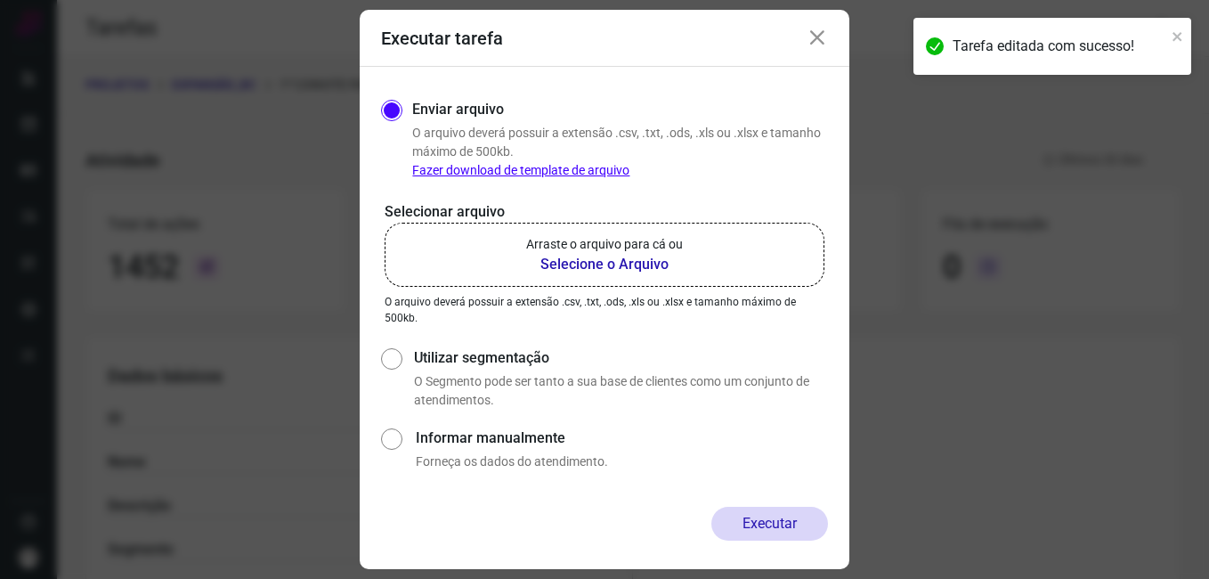
click at [597, 256] on b "Selecione o Arquivo" at bounding box center [604, 264] width 157 height 21
click at [0, 0] on input "Arraste o arquivo para cá ou Selecione o Arquivo" at bounding box center [0, 0] width 0 height 0
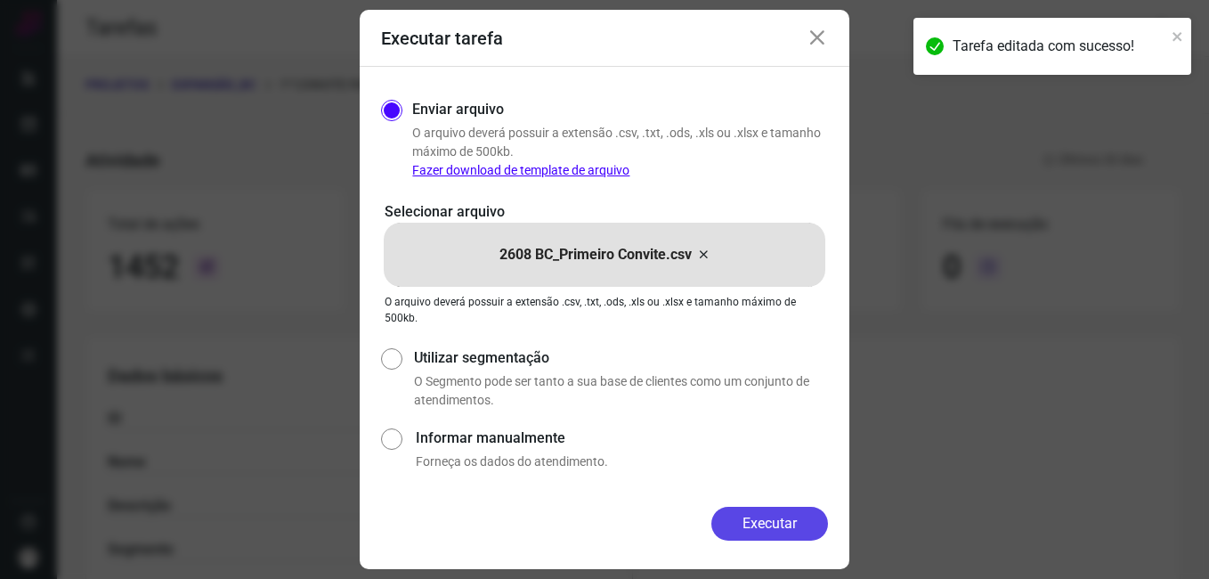
click at [736, 524] on button "Executar" at bounding box center [770, 524] width 117 height 34
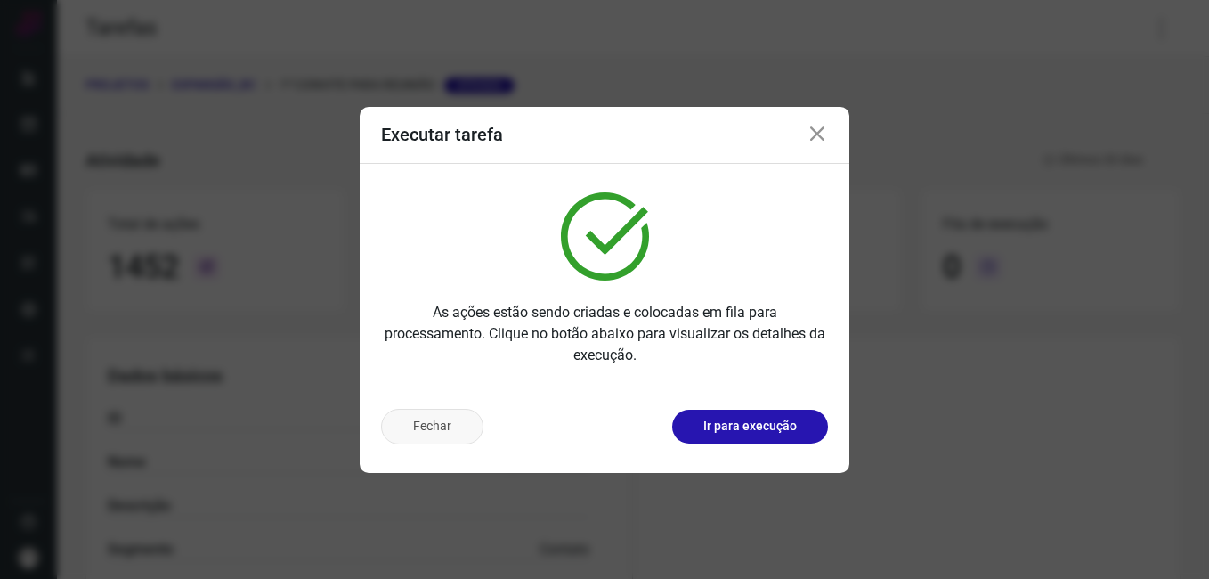
click at [446, 431] on button "Fechar" at bounding box center [432, 427] width 102 height 36
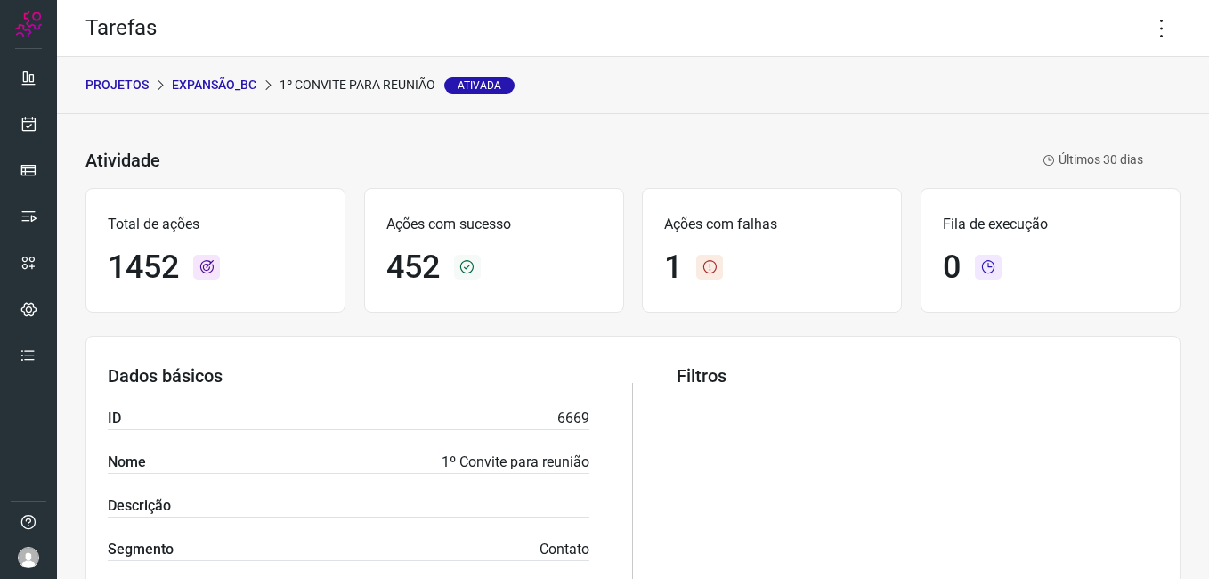
click at [756, 545] on div "Filtros" at bounding box center [918, 506] width 482 height 282
